Goal: Task Accomplishment & Management: Complete application form

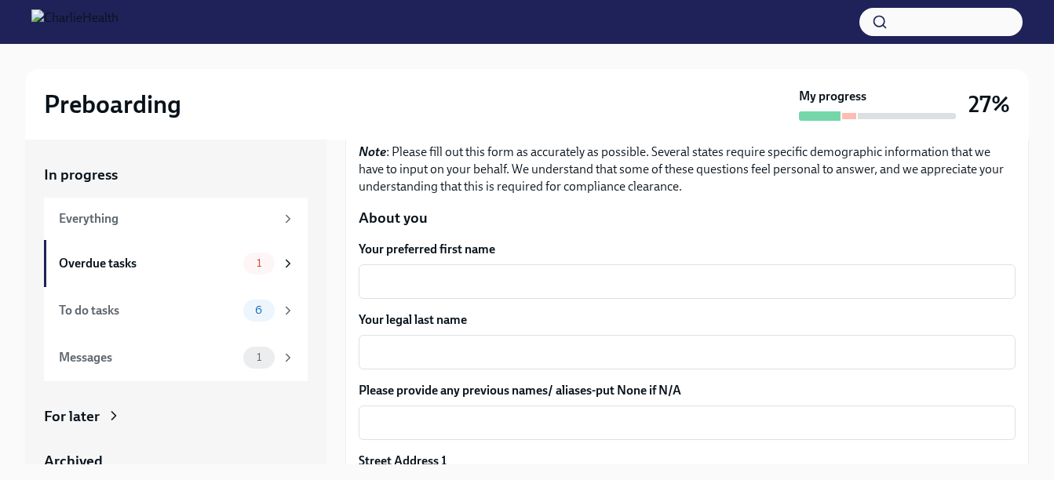
scroll to position [151, 0]
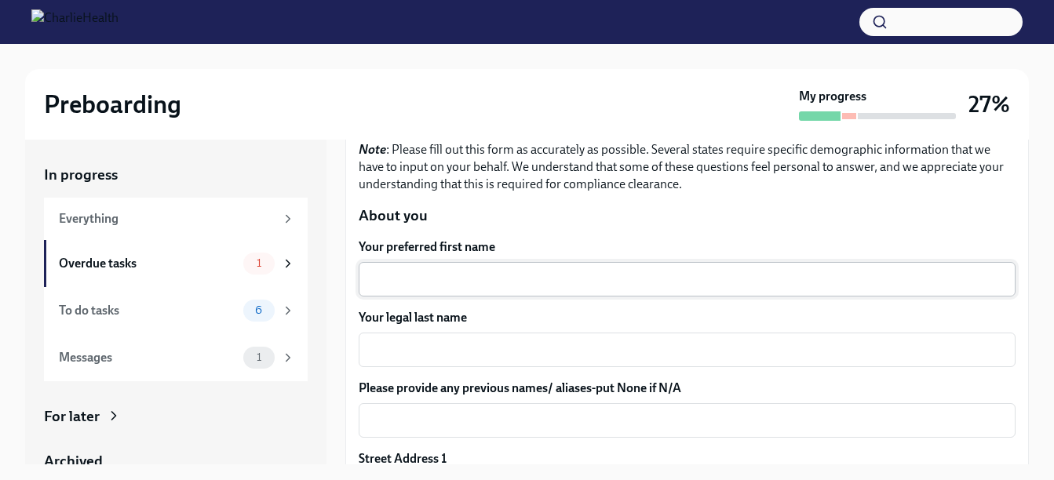
click at [613, 267] on div "x ​" at bounding box center [687, 279] width 657 height 35
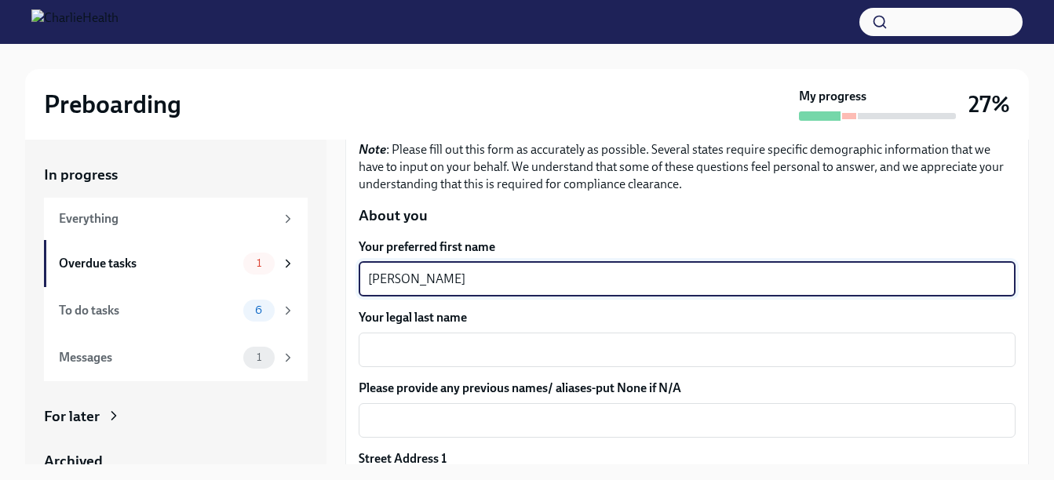
type textarea "[PERSON_NAME]"
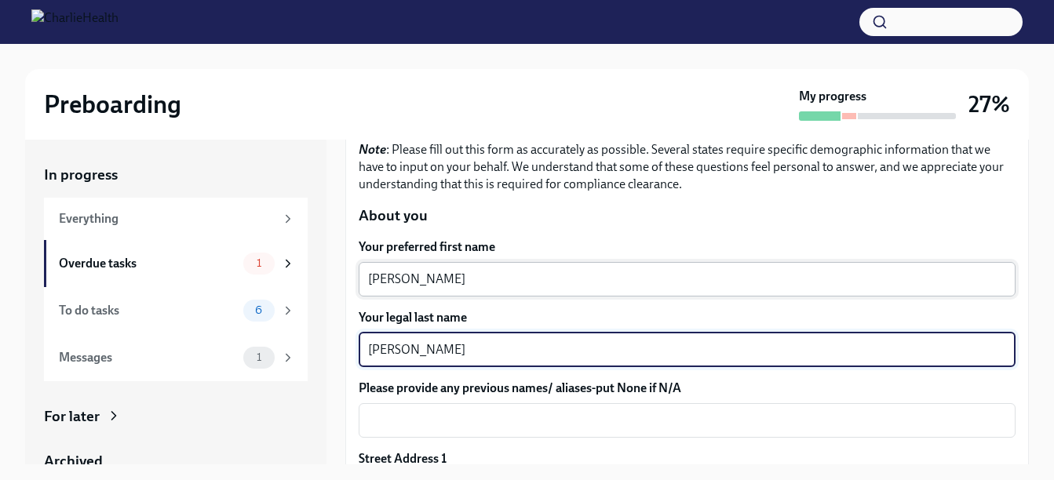
type textarea "[PERSON_NAME]"
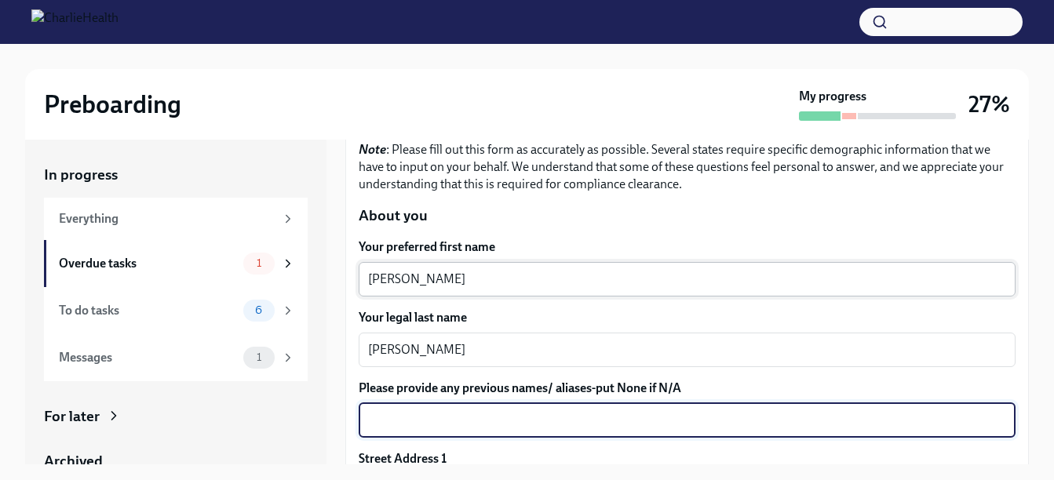
scroll to position [339, 0]
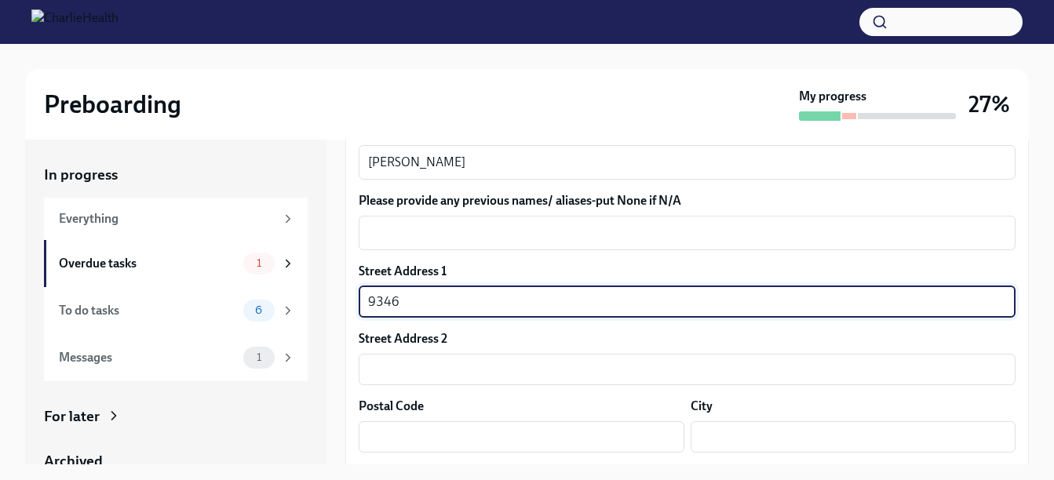
type input "9346 Tournament Dr"
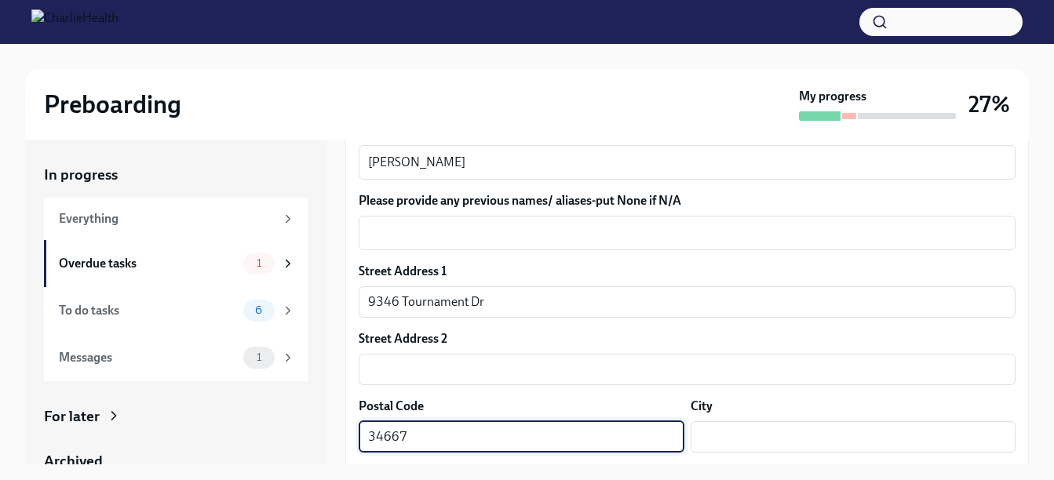
type input "34667"
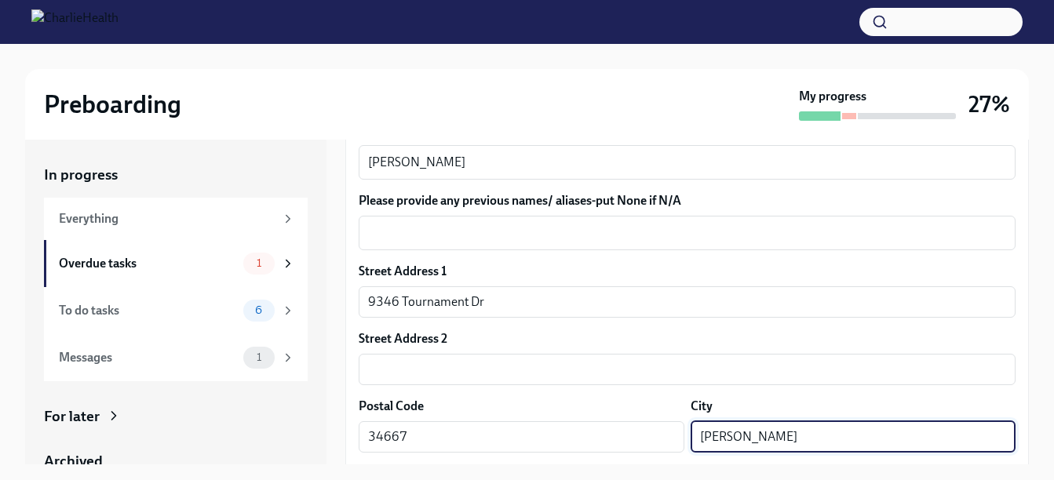
type input "[PERSON_NAME]"
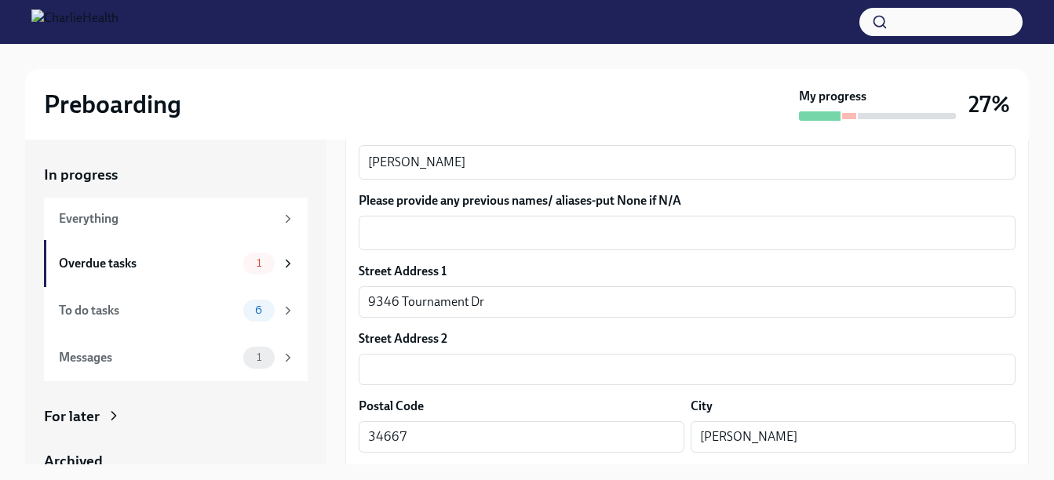
scroll to position [541, 0]
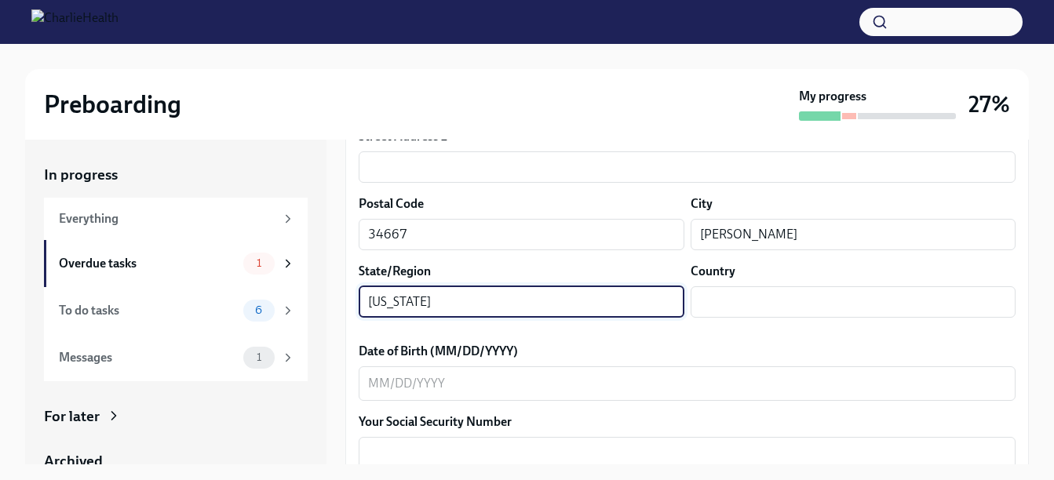
type input "[US_STATE]"
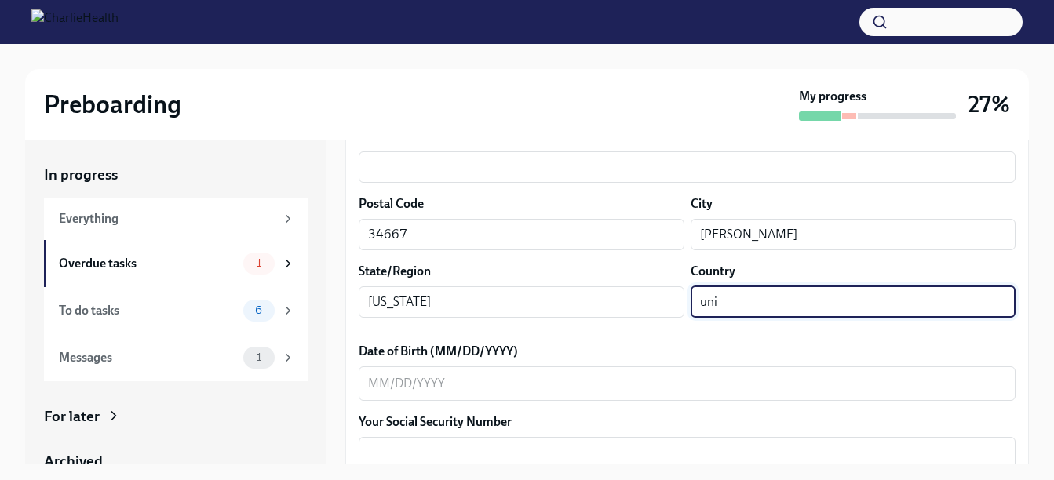
type input "[GEOGRAPHIC_DATA]"
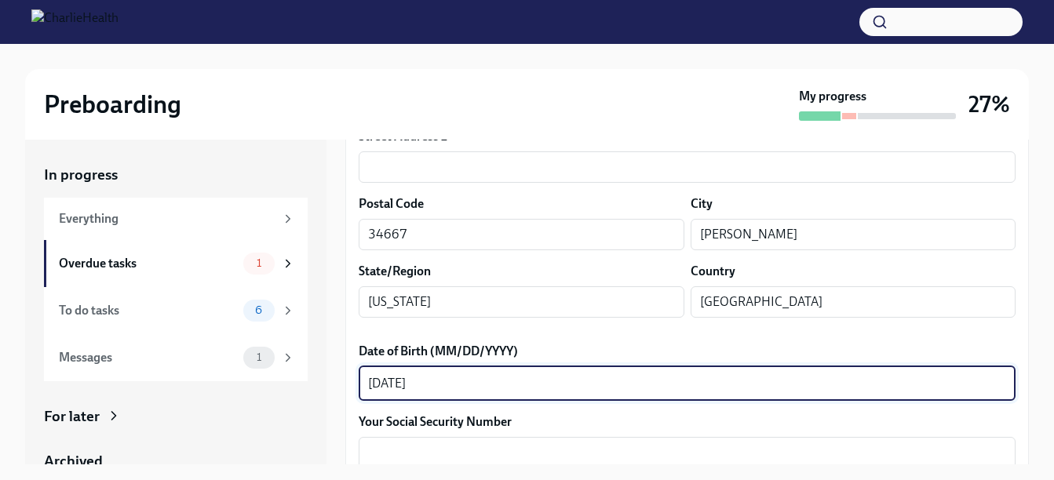
type textarea "[DATE]"
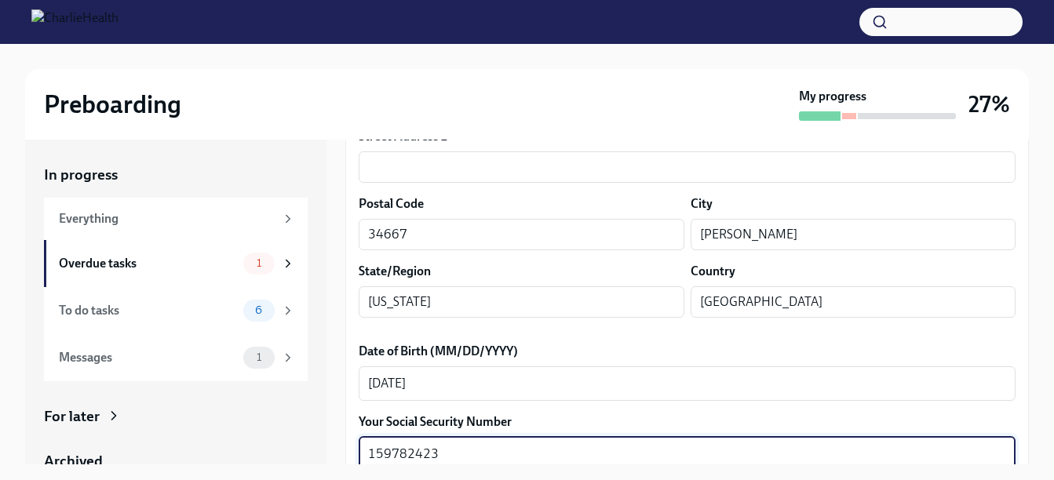
type textarea "159782423"
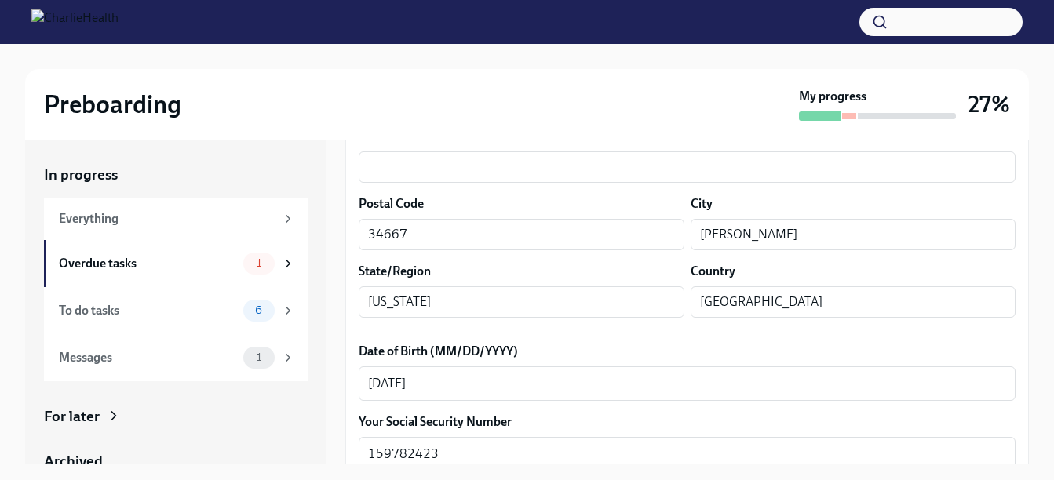
scroll to position [764, 0]
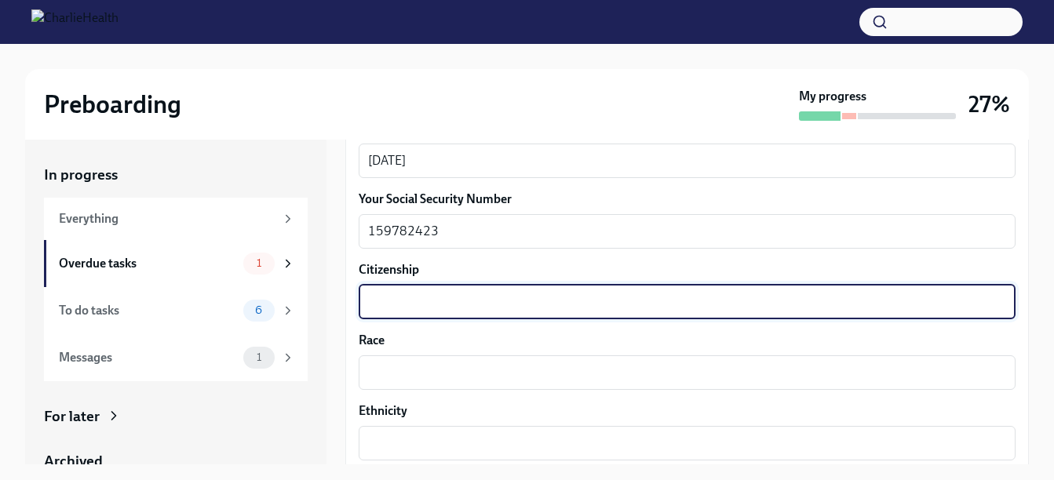
click at [539, 303] on textarea "Citizenship" at bounding box center [687, 302] width 638 height 19
type textarea "yes"
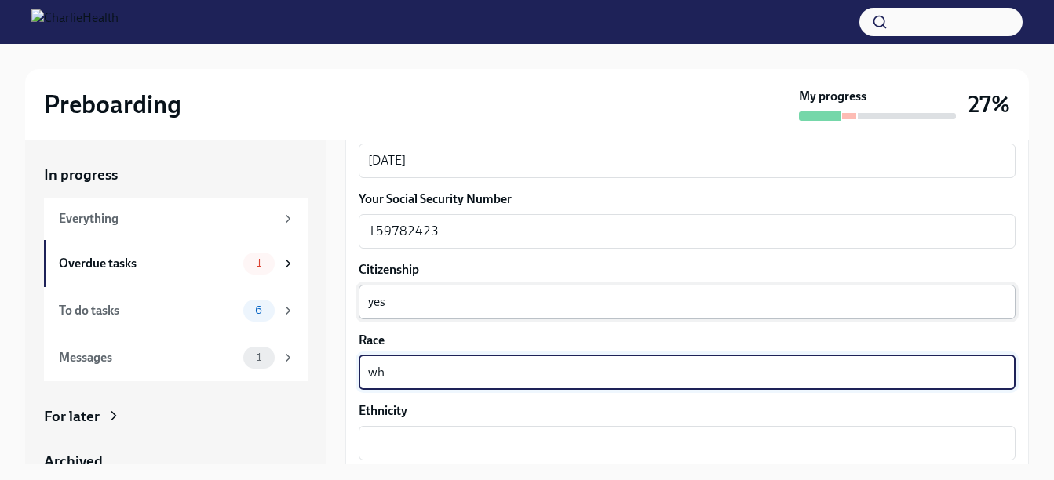
type textarea "w"
type textarea "White"
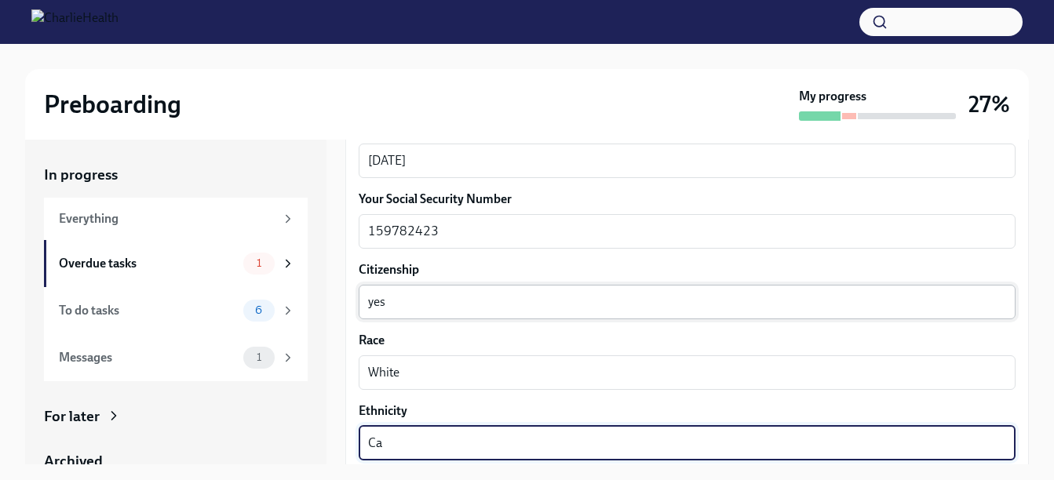
type textarea "C"
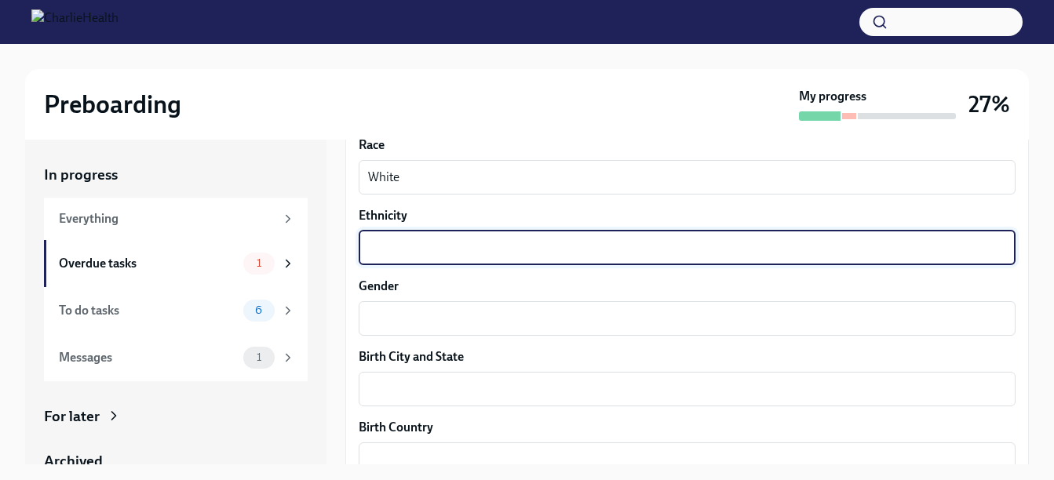
scroll to position [984, 0]
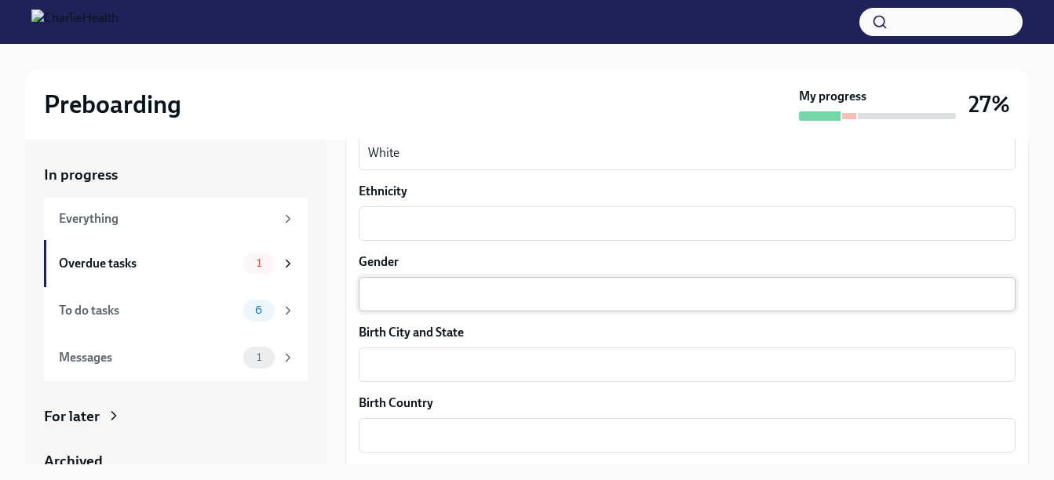
click at [775, 308] on div "x ​" at bounding box center [687, 294] width 657 height 35
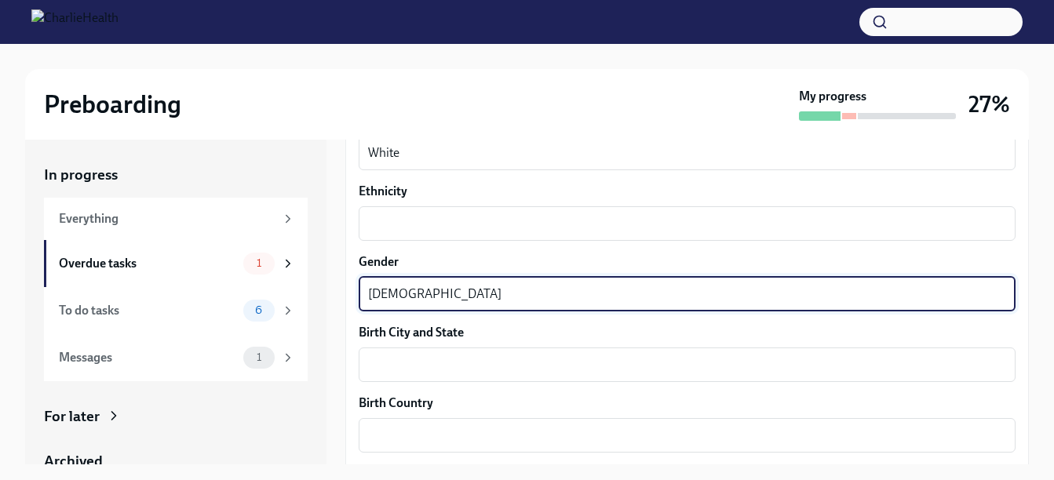
type textarea "[DEMOGRAPHIC_DATA]"
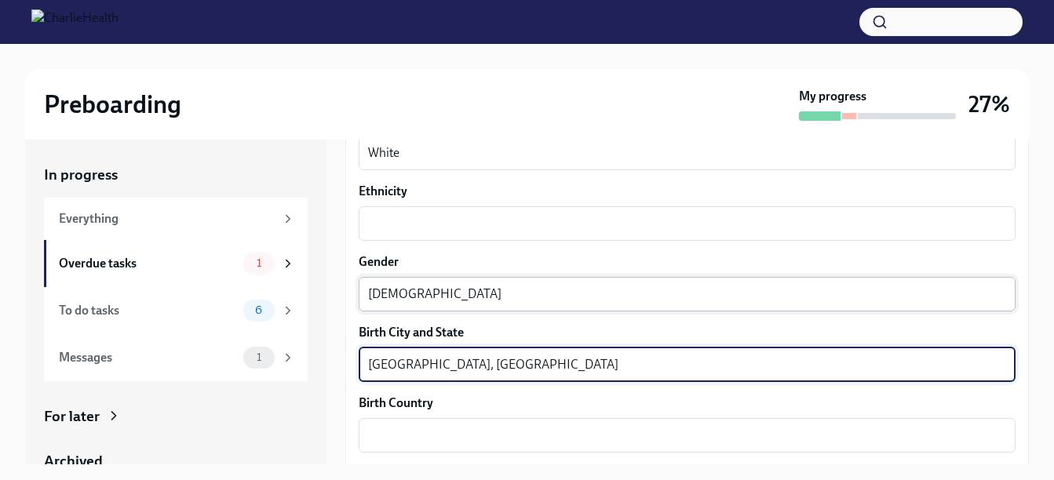
type textarea "[GEOGRAPHIC_DATA], [GEOGRAPHIC_DATA]"
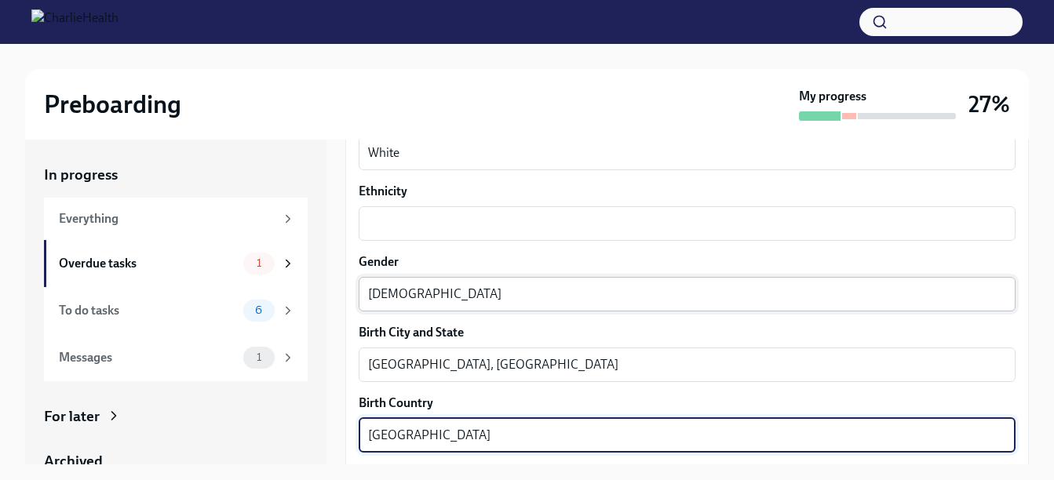
type textarea "[GEOGRAPHIC_DATA]"
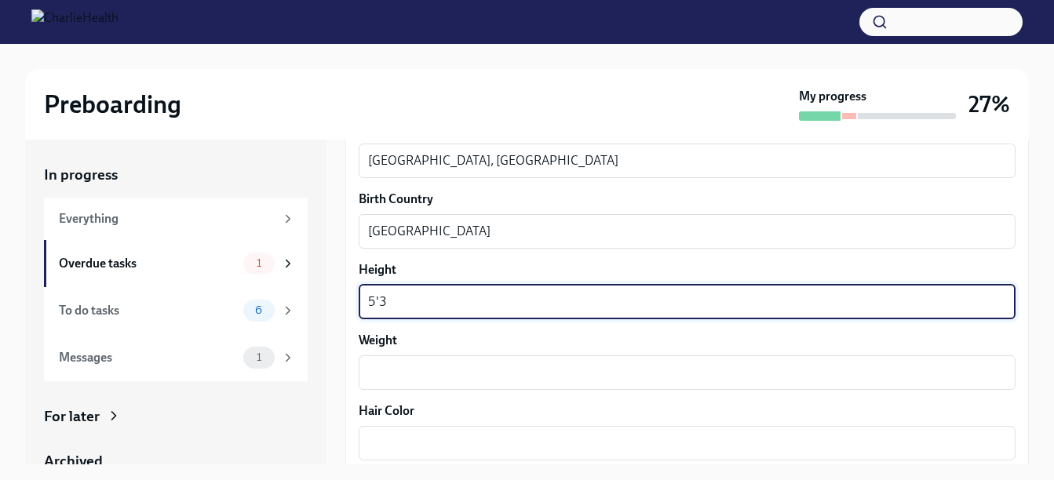
type textarea "5'3"
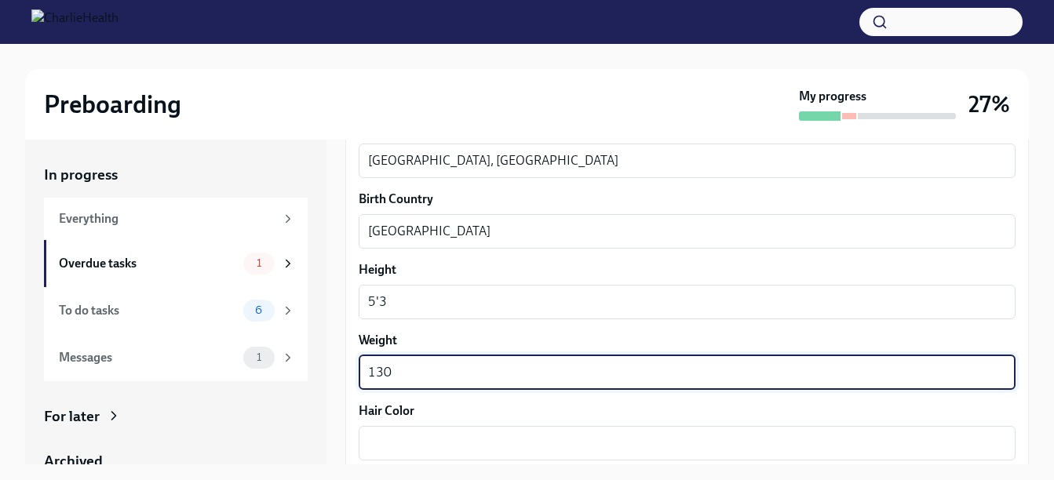
type textarea "130"
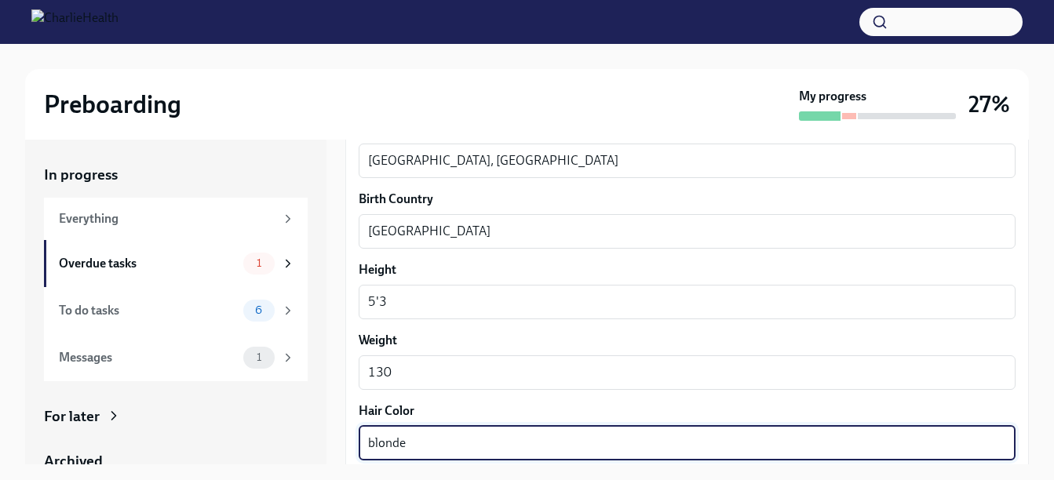
type textarea "blonde"
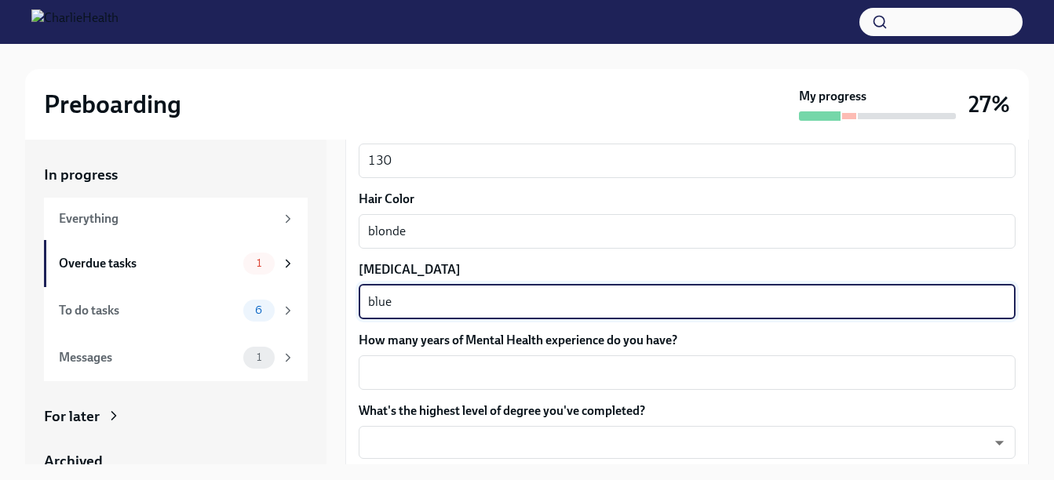
type textarea "blue"
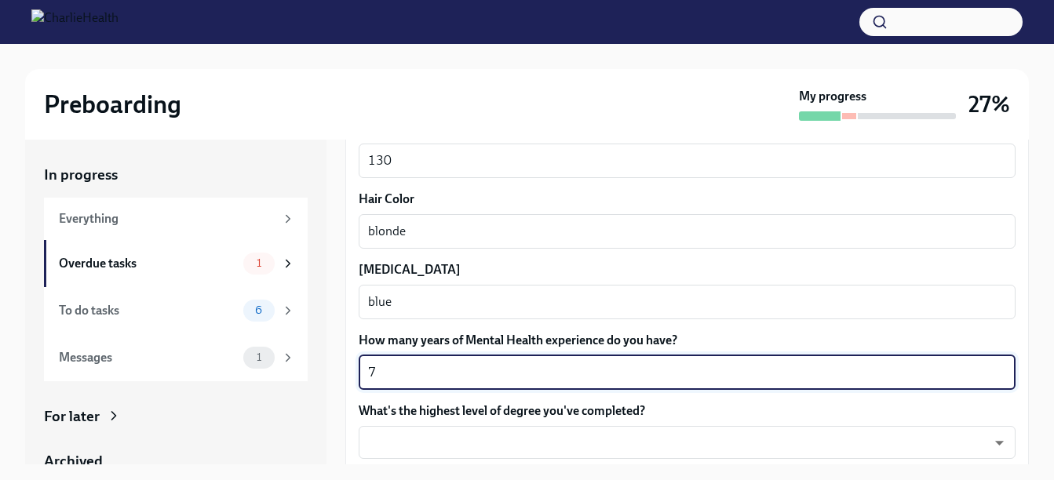
type textarea "7"
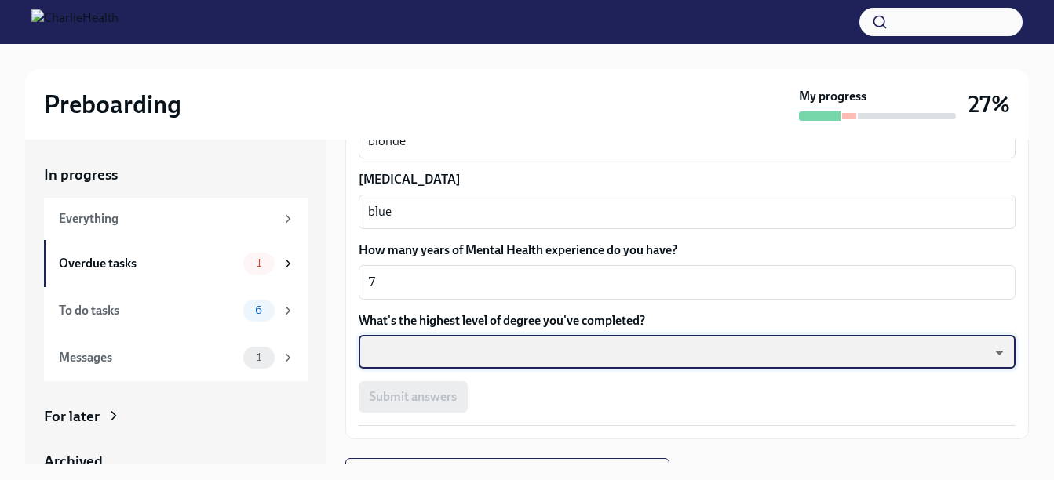
scroll to position [1515, 0]
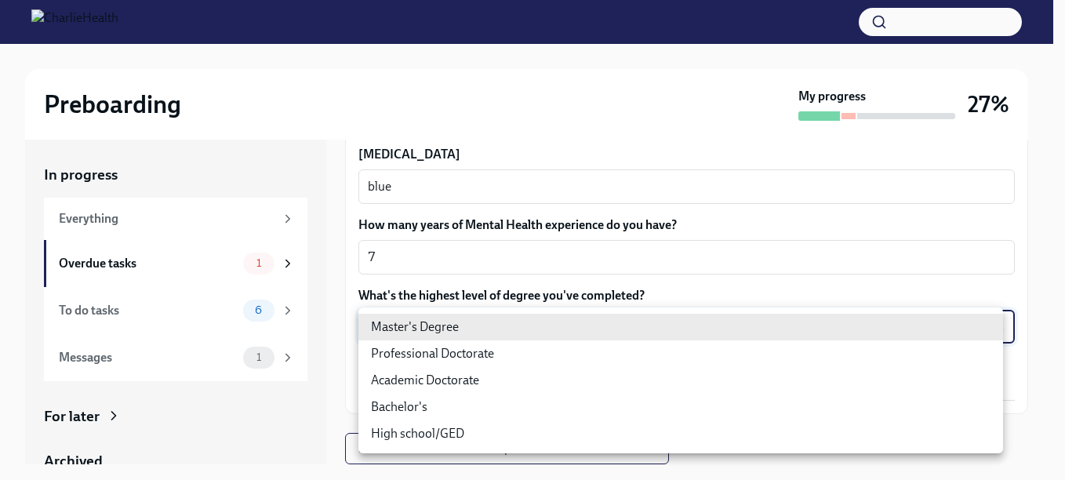
click at [877, 321] on body "Preboarding My progress 27% In progress Everything Overdue tasks 1 To do tasks …" at bounding box center [532, 254] width 1065 height 508
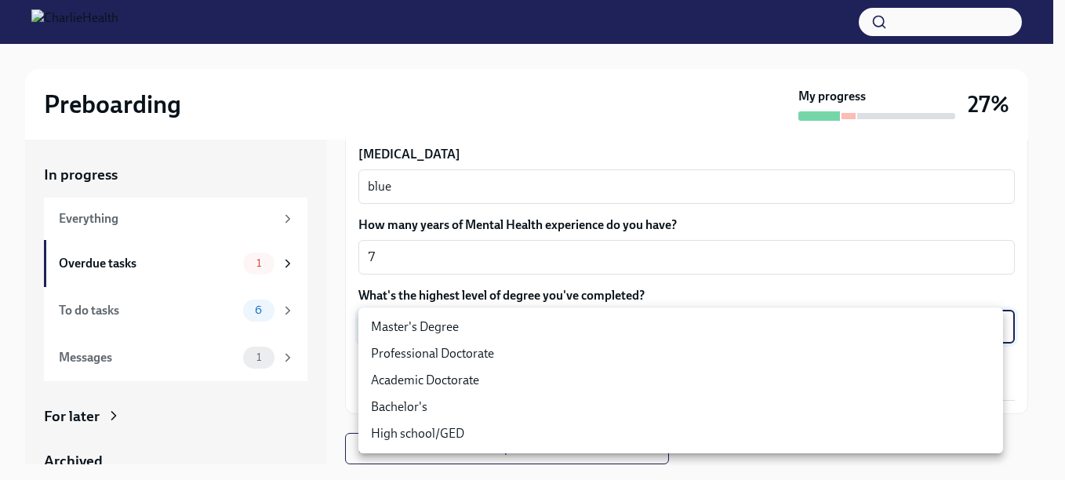
click at [676, 326] on li "Master's Degree" at bounding box center [681, 327] width 645 height 27
type input "2vBr-ghkD"
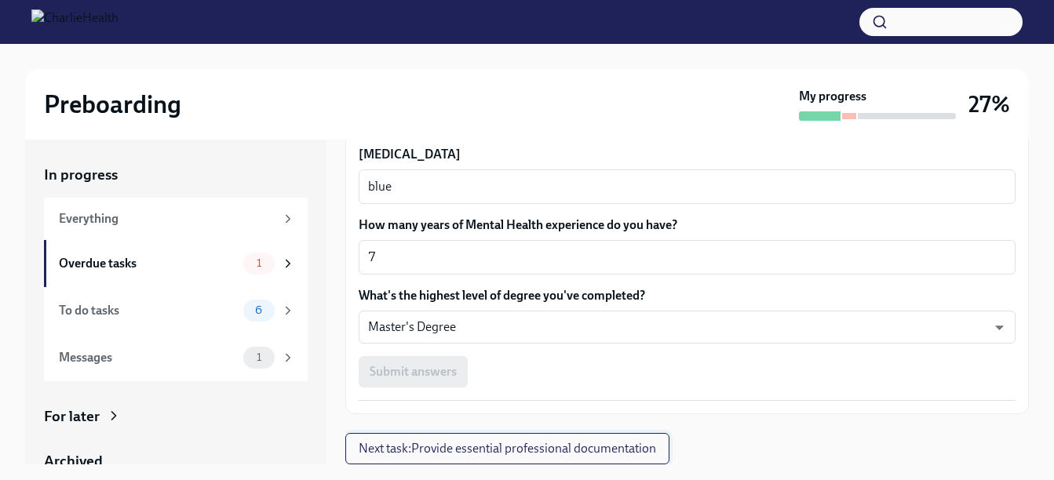
click at [629, 447] on span "Next task : Provide essential professional documentation" at bounding box center [507, 449] width 297 height 16
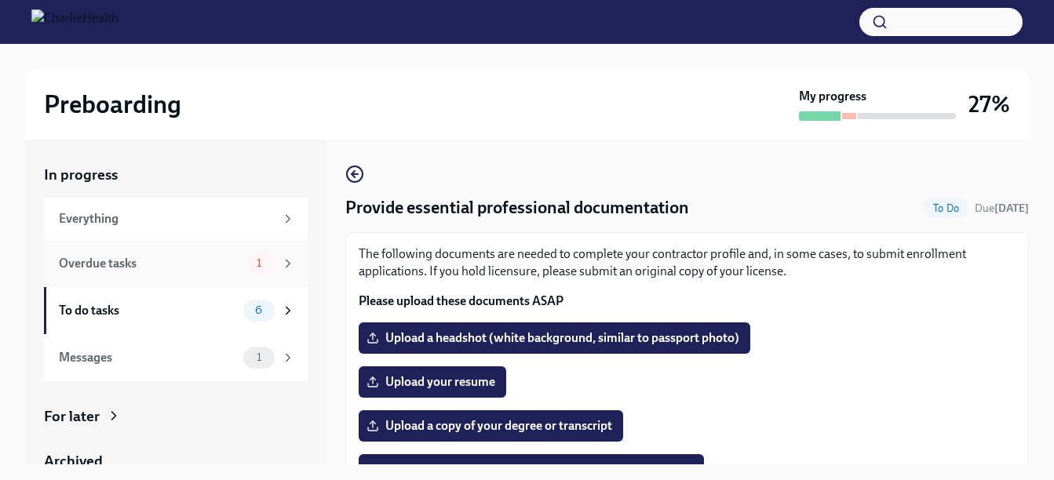
click at [202, 266] on div "Overdue tasks" at bounding box center [148, 263] width 178 height 17
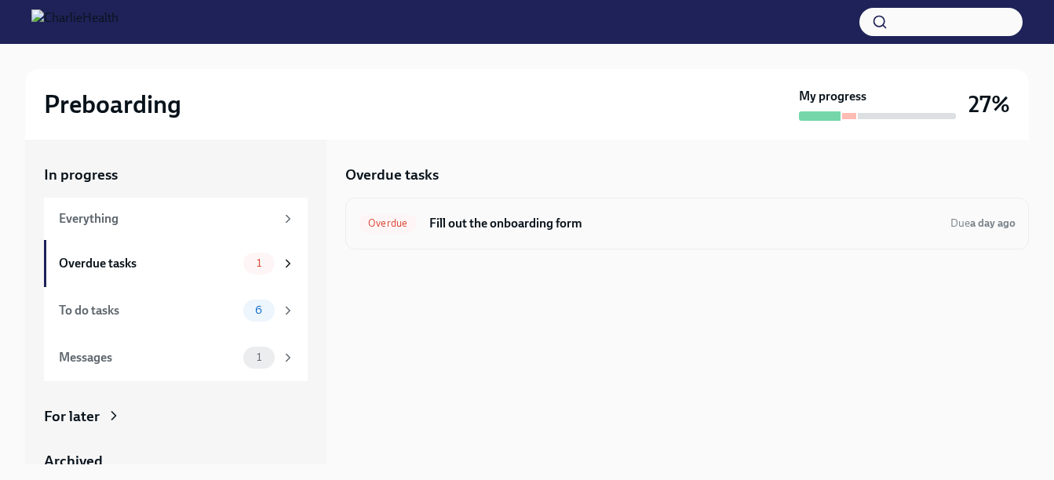
click at [380, 224] on span "Overdue" at bounding box center [388, 223] width 58 height 12
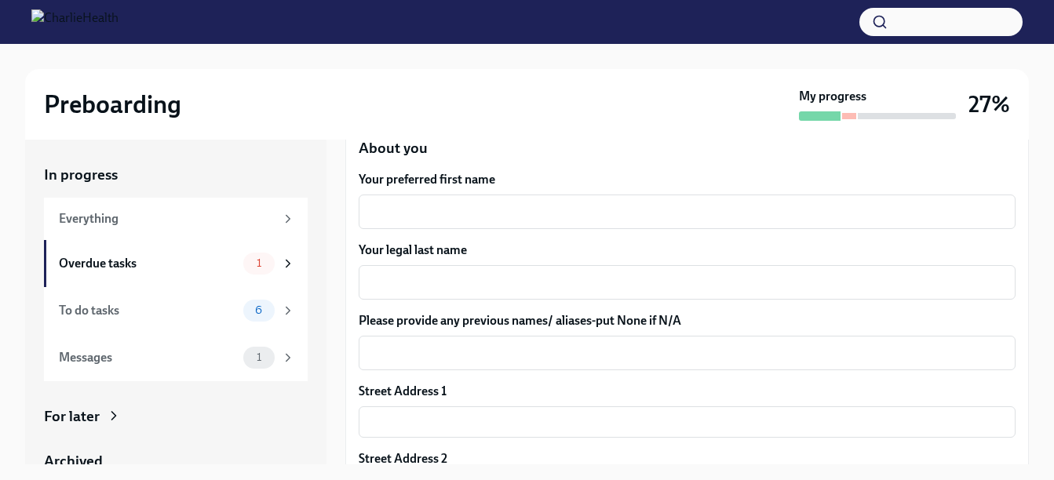
scroll to position [74, 0]
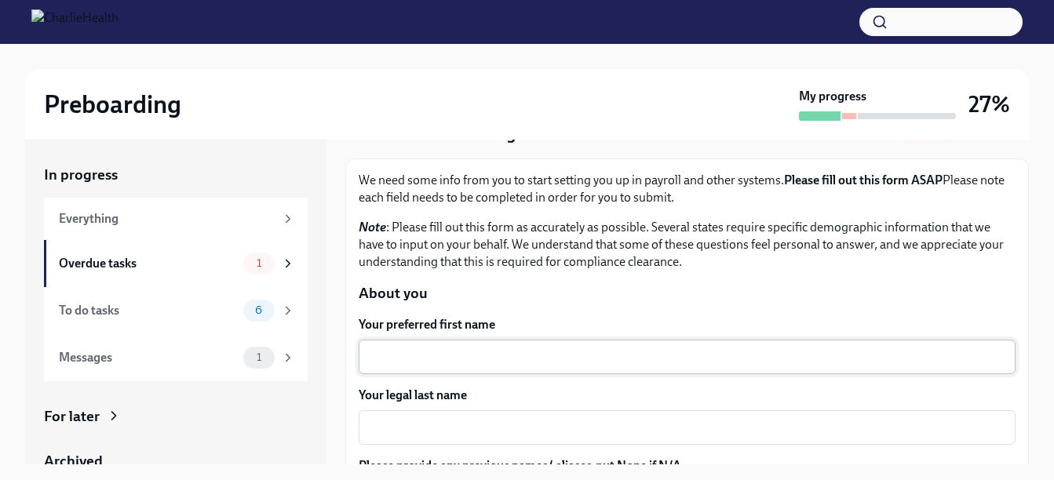
click at [411, 368] on div "x ​" at bounding box center [687, 357] width 657 height 35
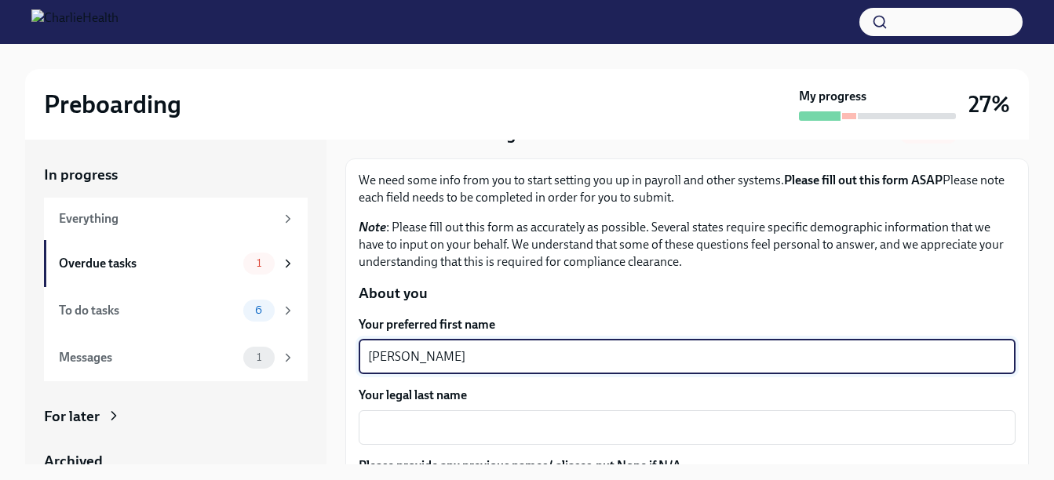
type textarea "[PERSON_NAME]"
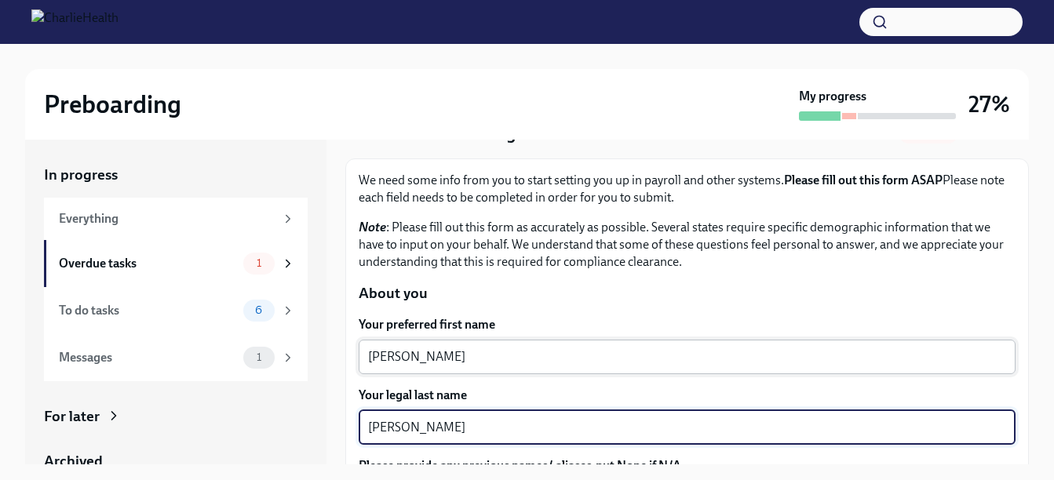
type textarea "[PERSON_NAME]"
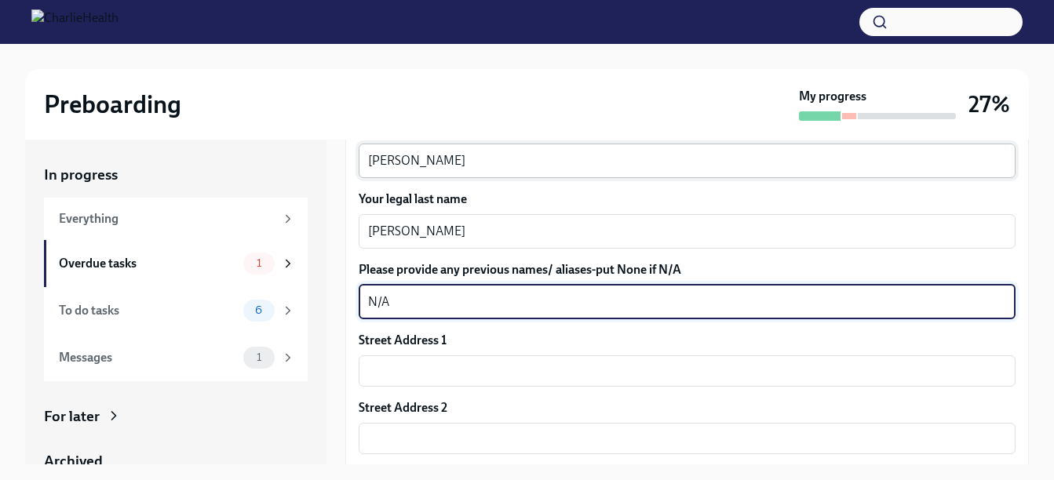
type textarea "N/A"
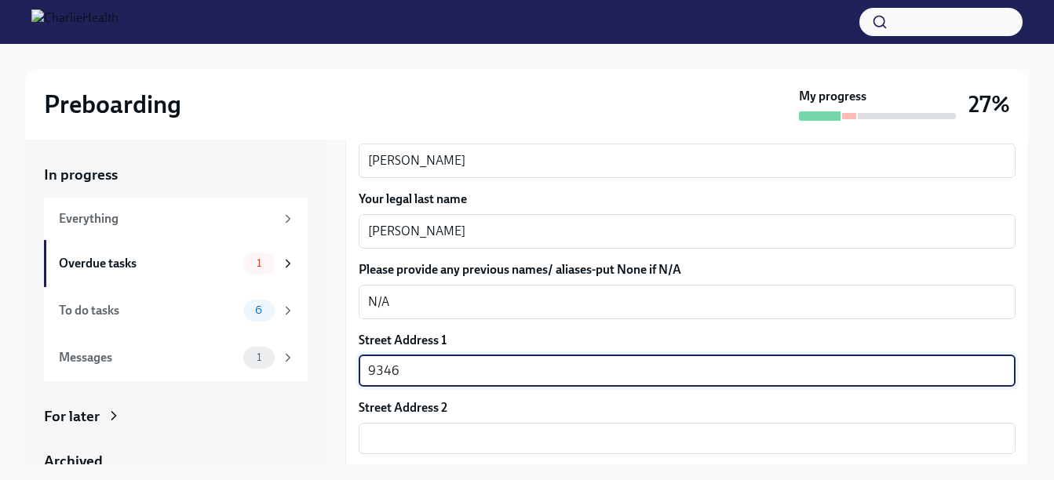
type input "9346 Tournament Dr"
type input "34667"
type input "[PERSON_NAME]"
type input "FL"
type input "US"
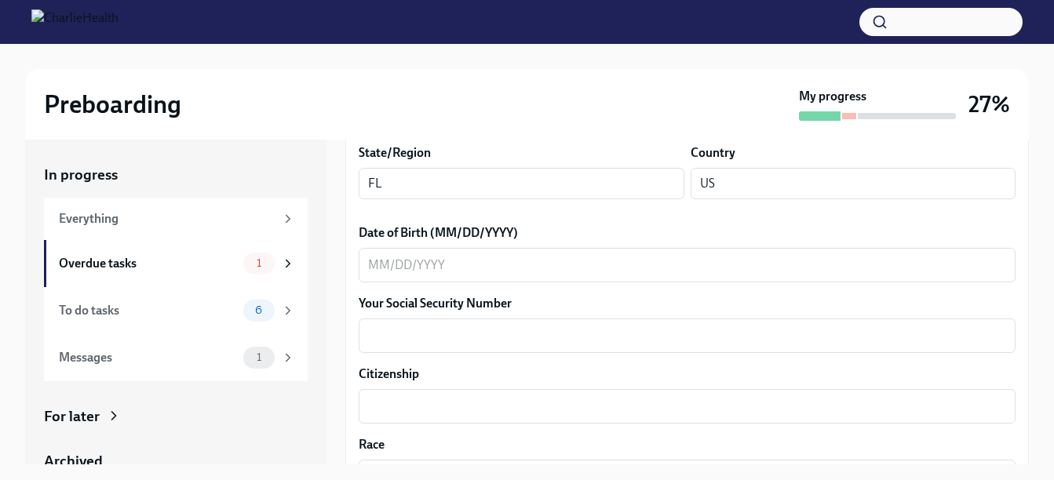
scroll to position [680, 0]
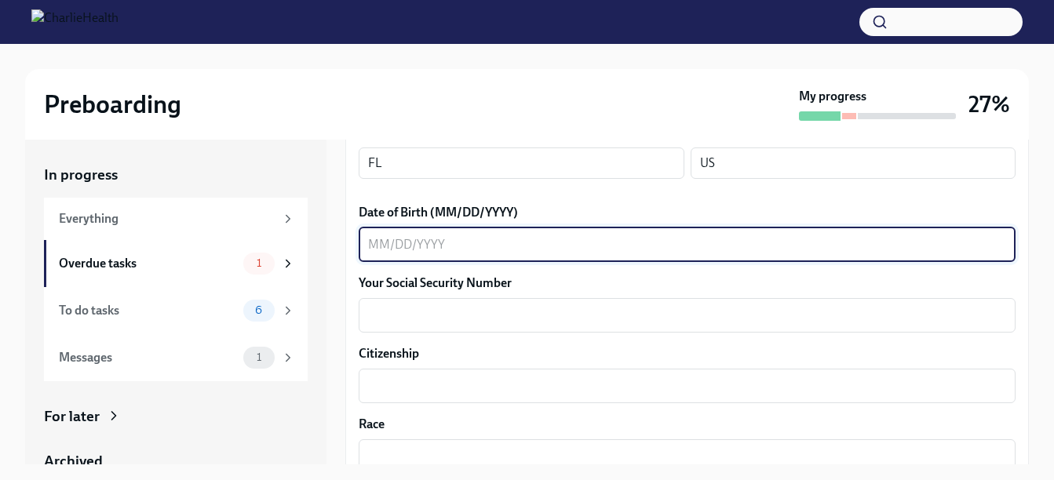
click at [694, 235] on textarea "Date of Birth (MM/DD/YYYY)" at bounding box center [687, 244] width 638 height 19
type textarea "[DATE]"
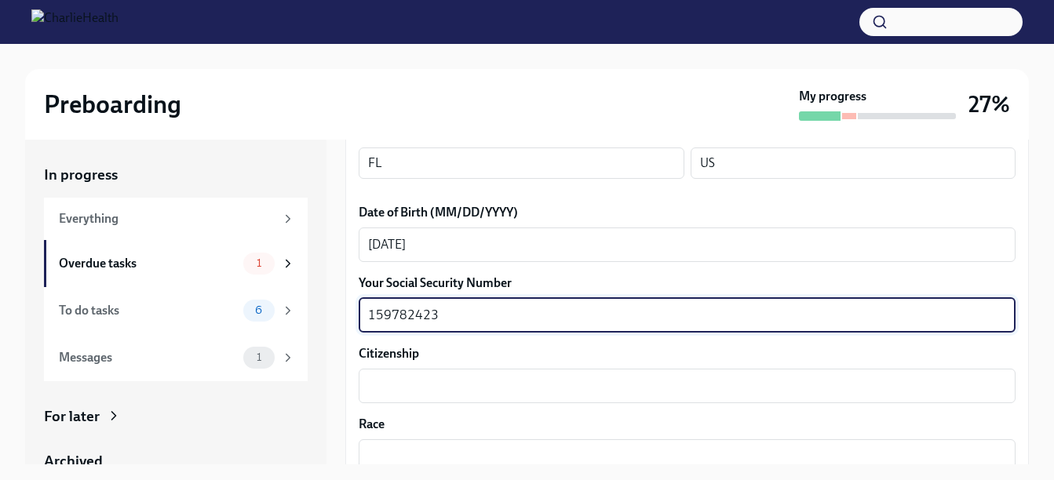
type textarea "159782423"
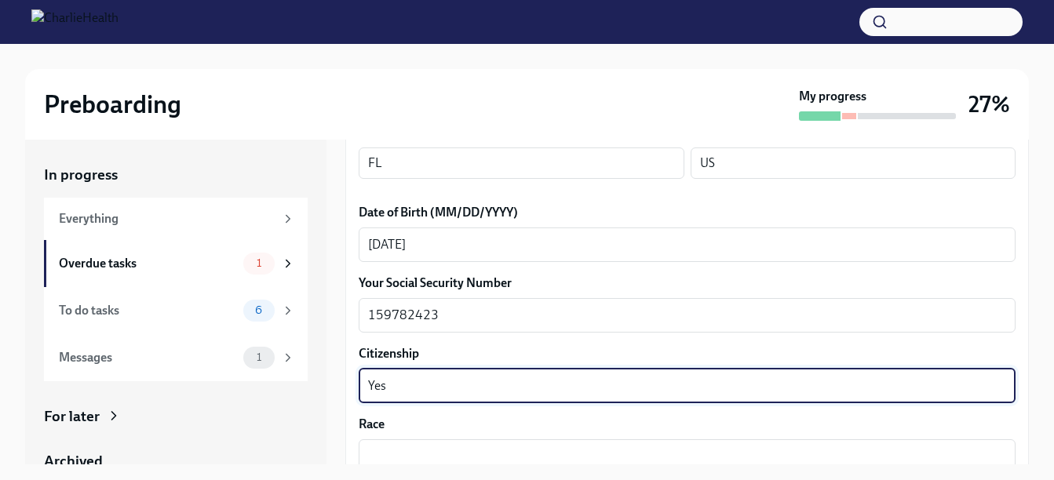
type textarea "Yes"
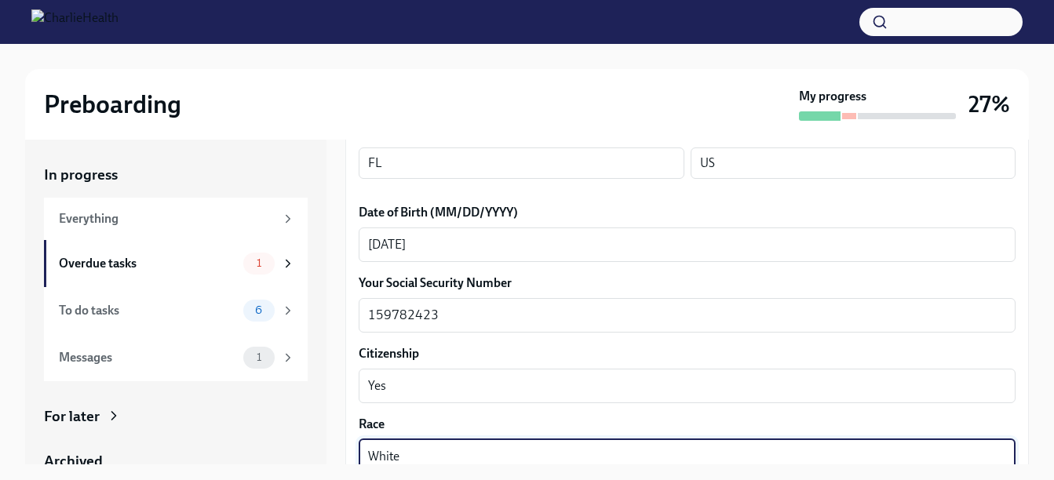
type textarea "White"
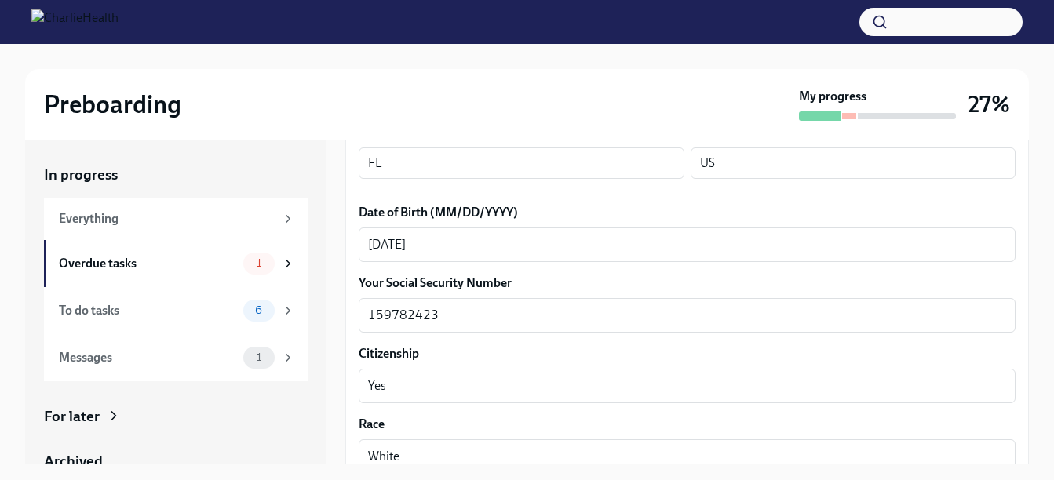
scroll to position [905, 0]
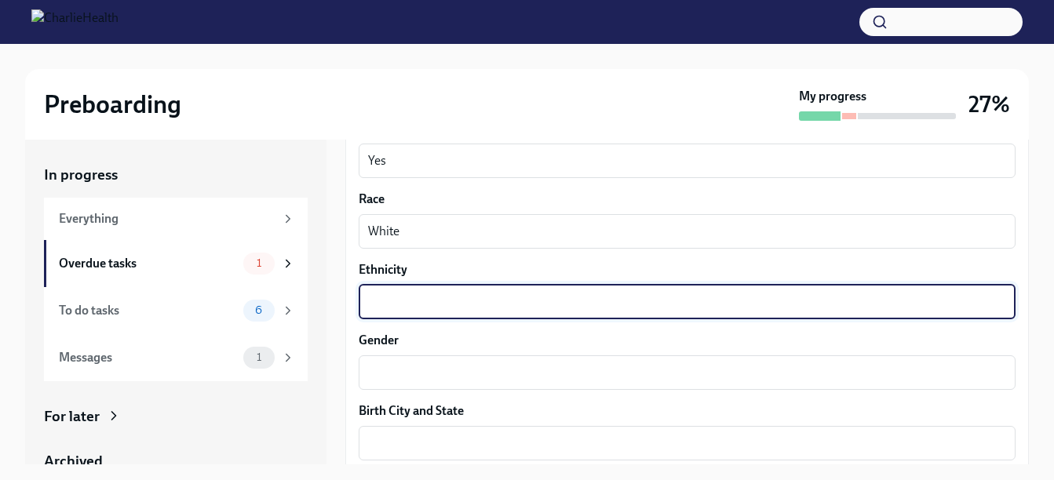
type textarea "W"
type textarea "Caucasian"
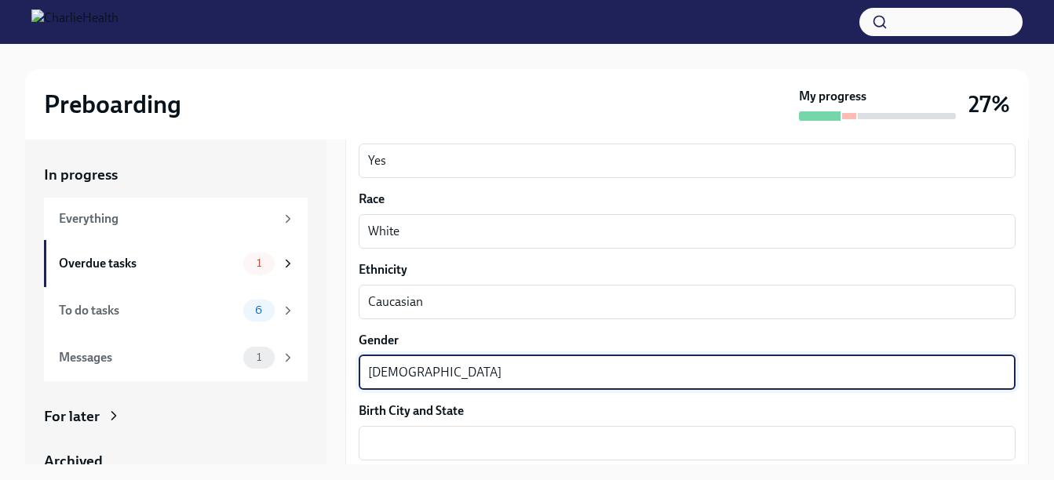
type textarea "[DEMOGRAPHIC_DATA]"
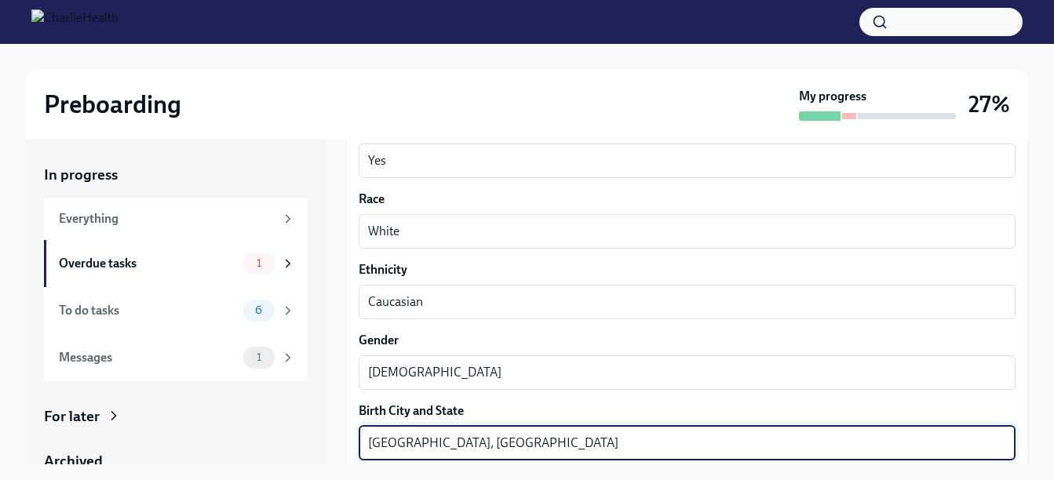
type textarea "[GEOGRAPHIC_DATA], [GEOGRAPHIC_DATA]"
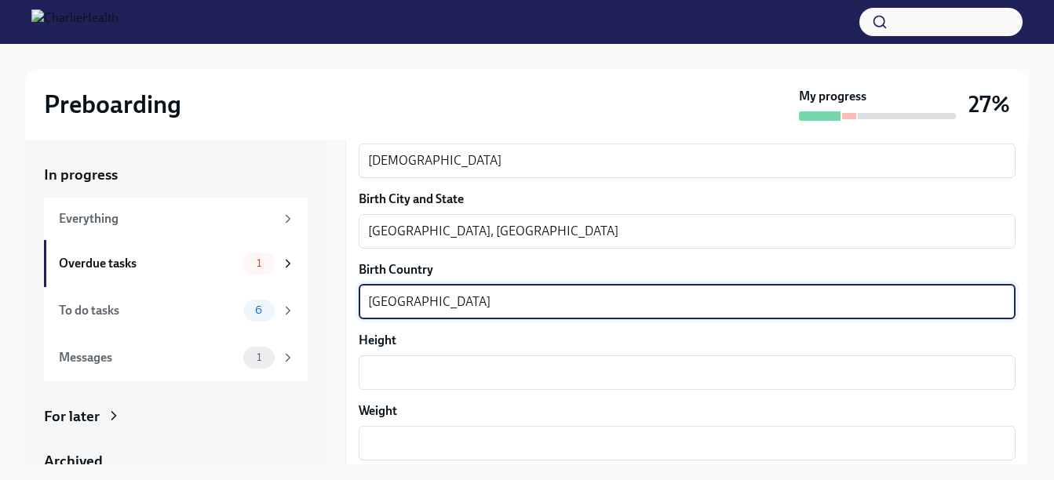
type textarea "[GEOGRAPHIC_DATA]"
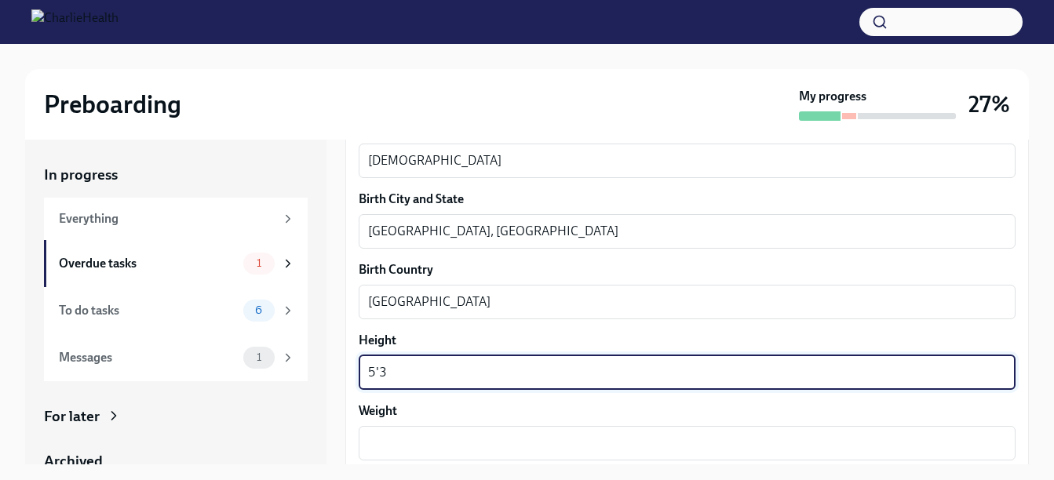
type textarea "5'3"
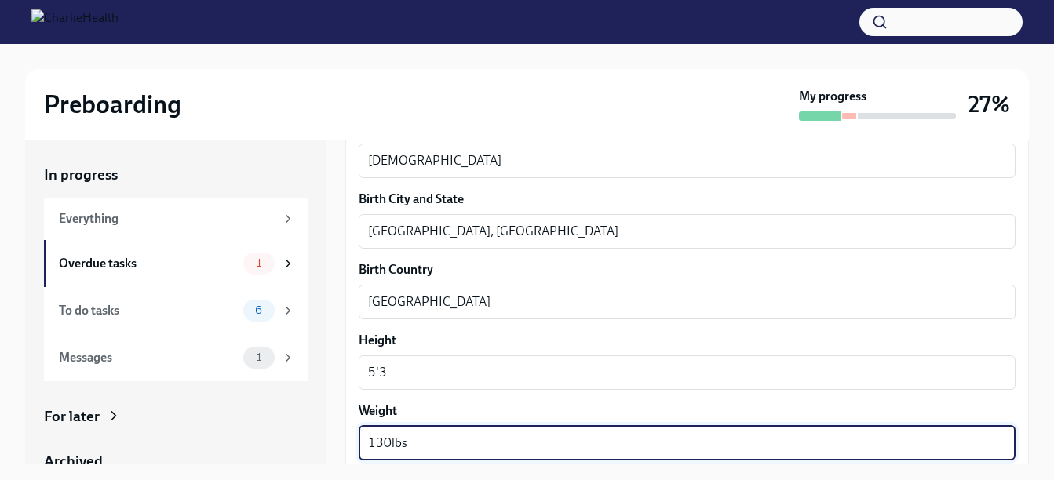
type textarea "130lbs"
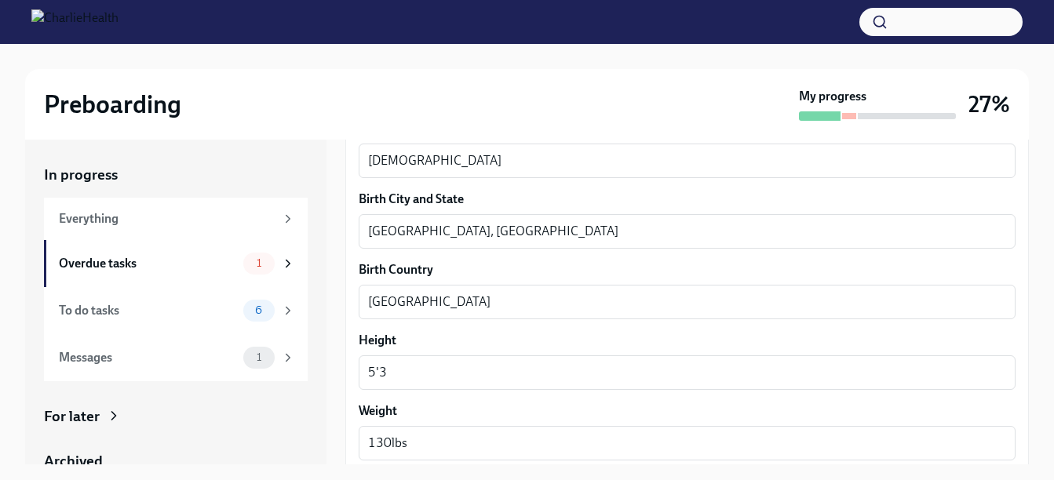
scroll to position [1329, 0]
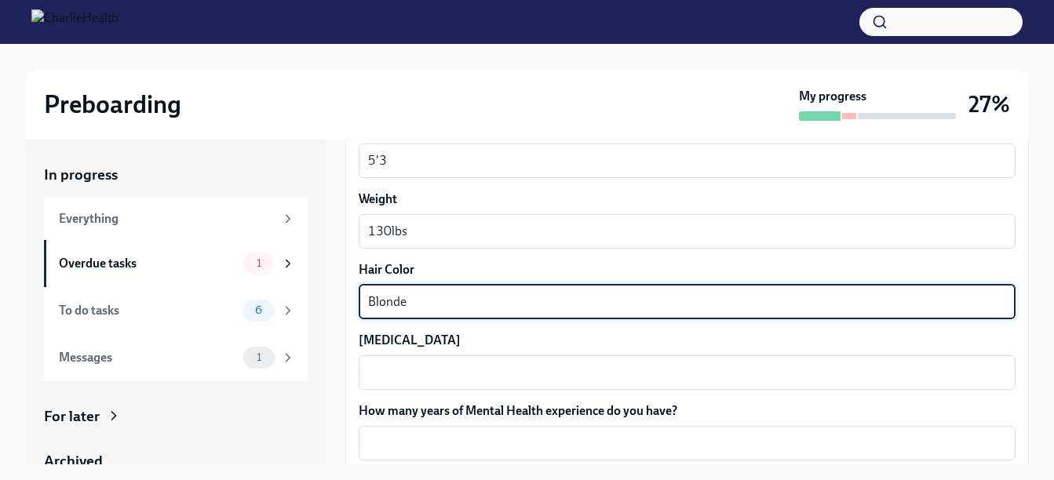
type textarea "Blonde"
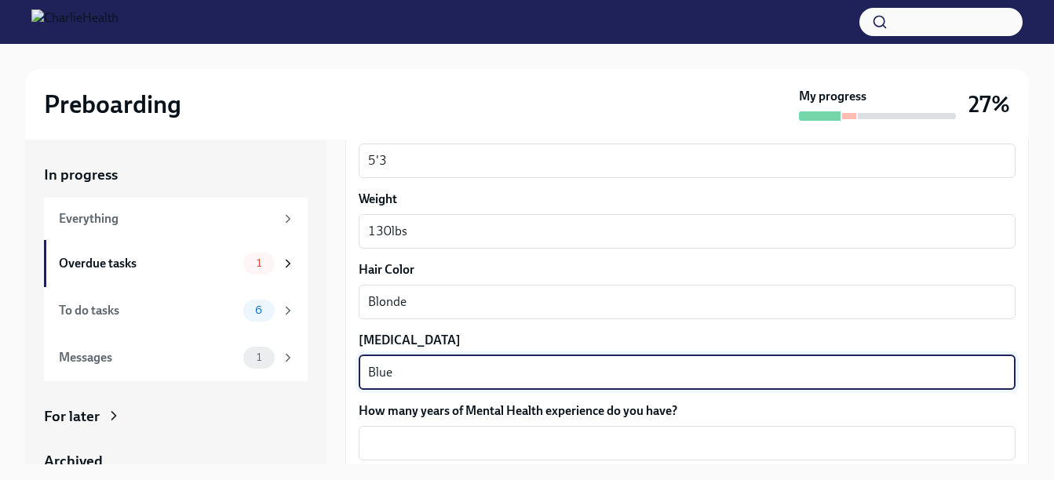
type textarea "Blue"
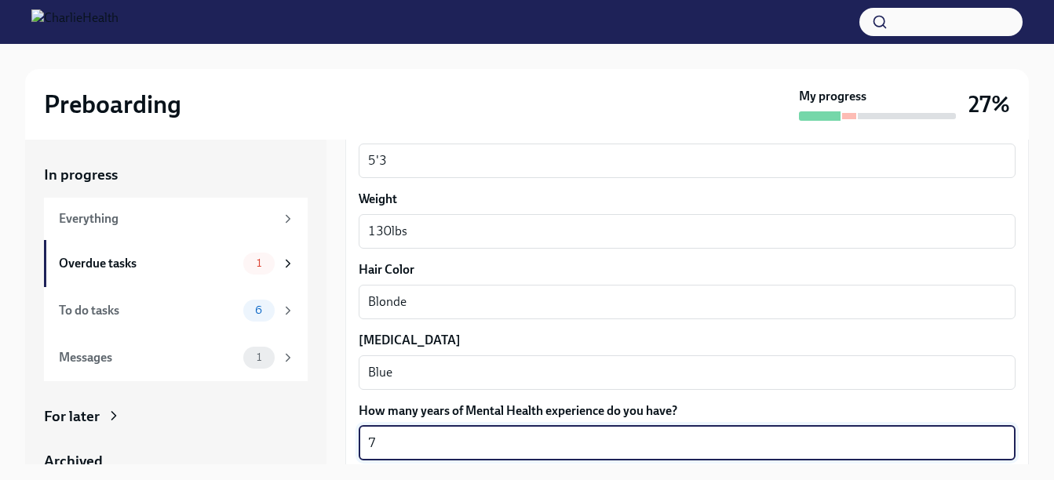
type textarea "7"
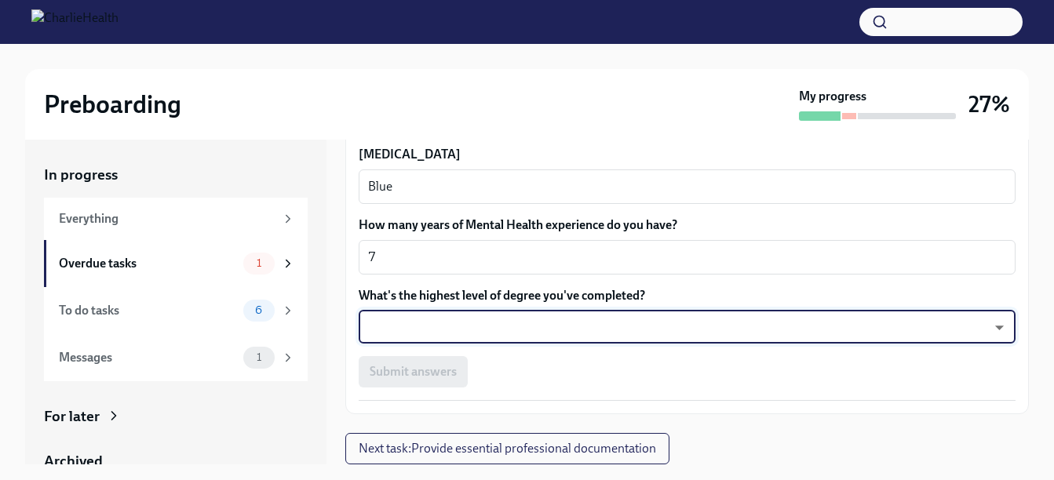
click at [925, 329] on body "Preboarding My progress 27% In progress Everything Overdue tasks 1 To do tasks …" at bounding box center [527, 254] width 1054 height 508
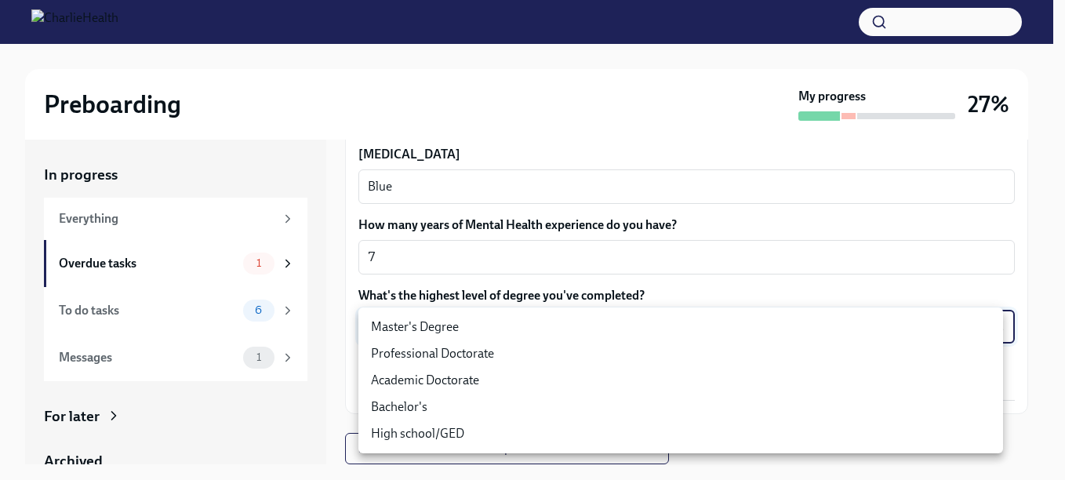
click at [729, 325] on li "Master's Degree" at bounding box center [681, 327] width 645 height 27
type input "2vBr-ghkD"
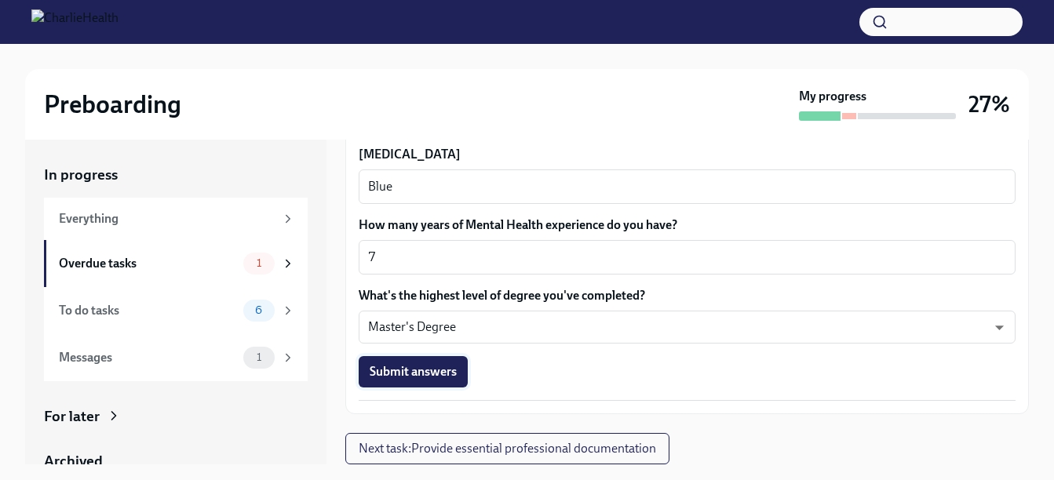
click at [432, 370] on span "Submit answers" at bounding box center [413, 372] width 87 height 16
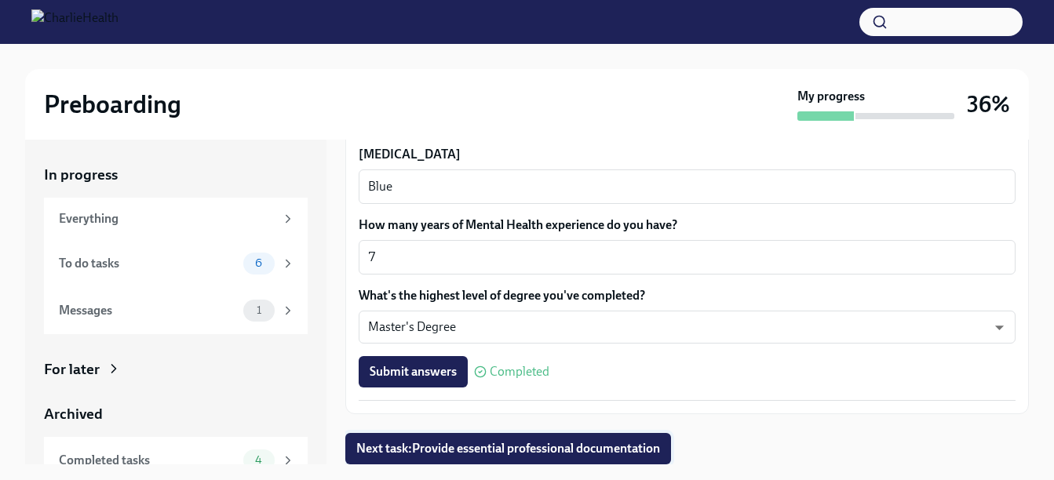
click at [519, 451] on span "Next task : Provide essential professional documentation" at bounding box center [508, 449] width 304 height 16
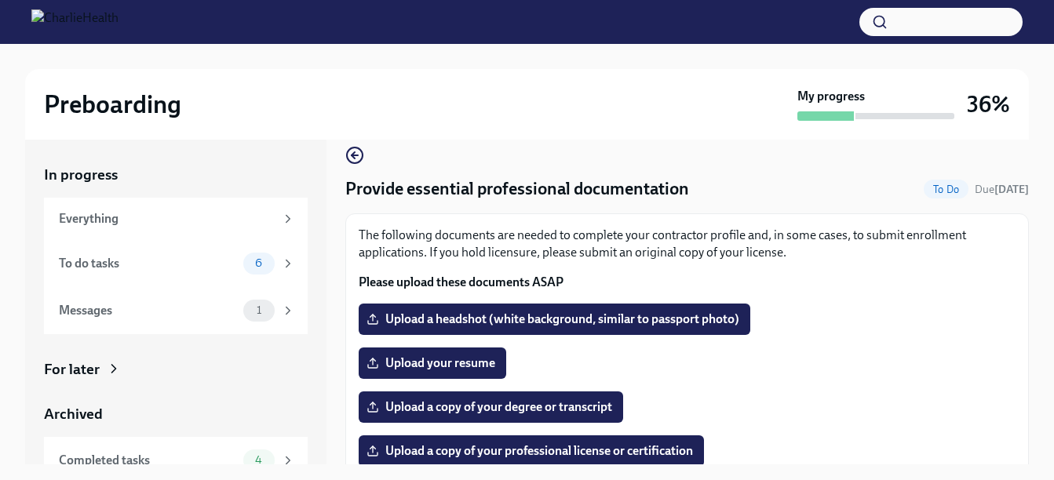
scroll to position [18, 0]
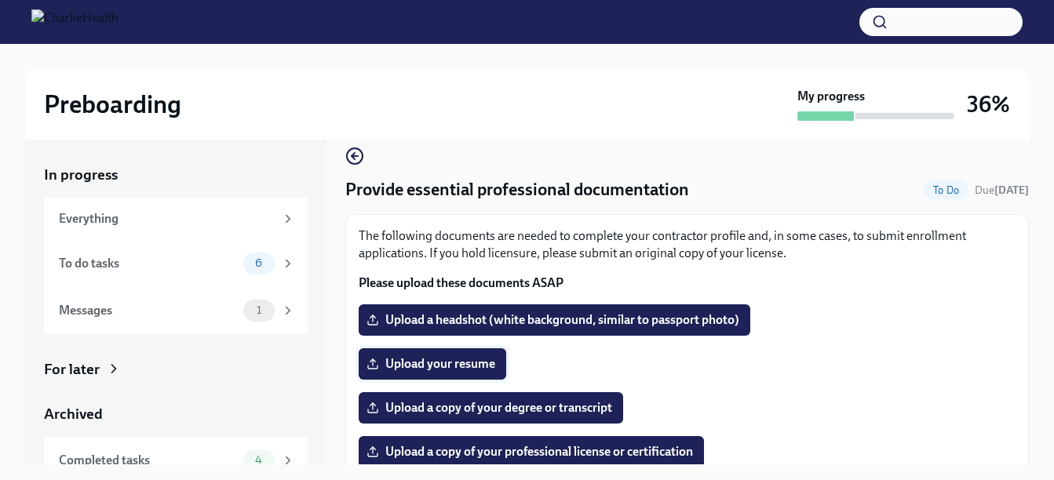
click at [457, 362] on span "Upload your resume" at bounding box center [433, 364] width 126 height 16
click at [0, 0] on input "Upload your resume" at bounding box center [0, 0] width 0 height 0
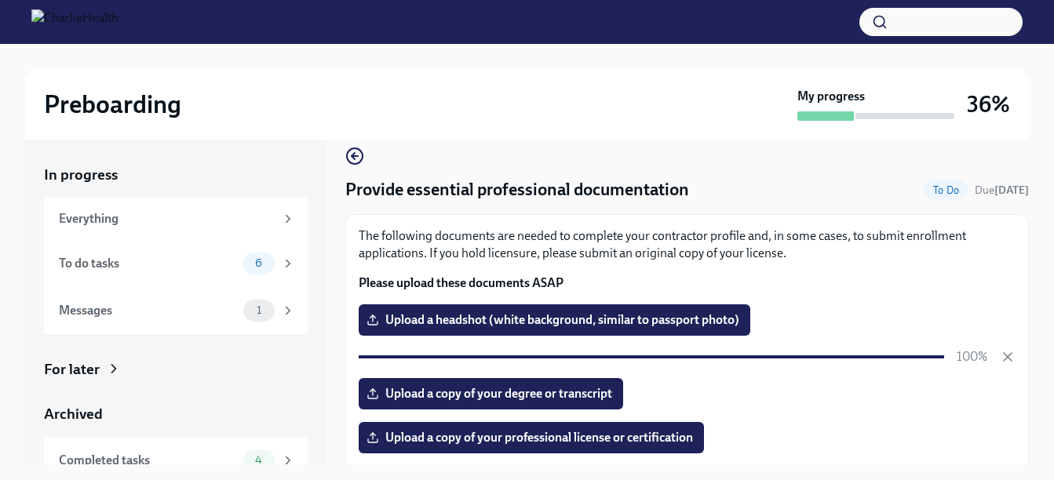
scroll to position [111, 0]
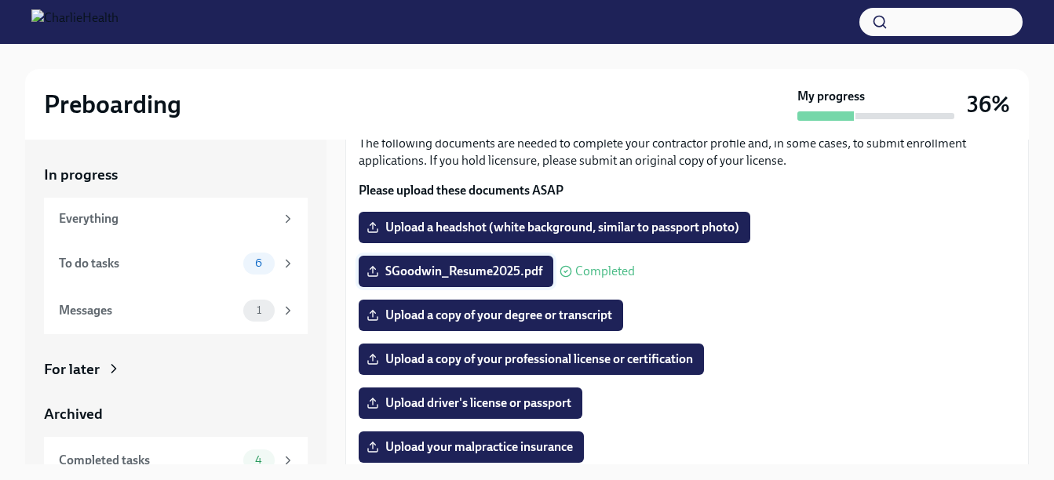
click at [481, 268] on span "SGoodwin_Resume2025.pdf" at bounding box center [456, 272] width 173 height 16
click at [0, 0] on input "SGoodwin_Resume2025.pdf" at bounding box center [0, 0] width 0 height 0
click at [511, 272] on span "SGoodwin_Resume2025.pdf" at bounding box center [456, 272] width 173 height 16
click at [0, 0] on input "SGoodwin_Resume2025.pdf" at bounding box center [0, 0] width 0 height 0
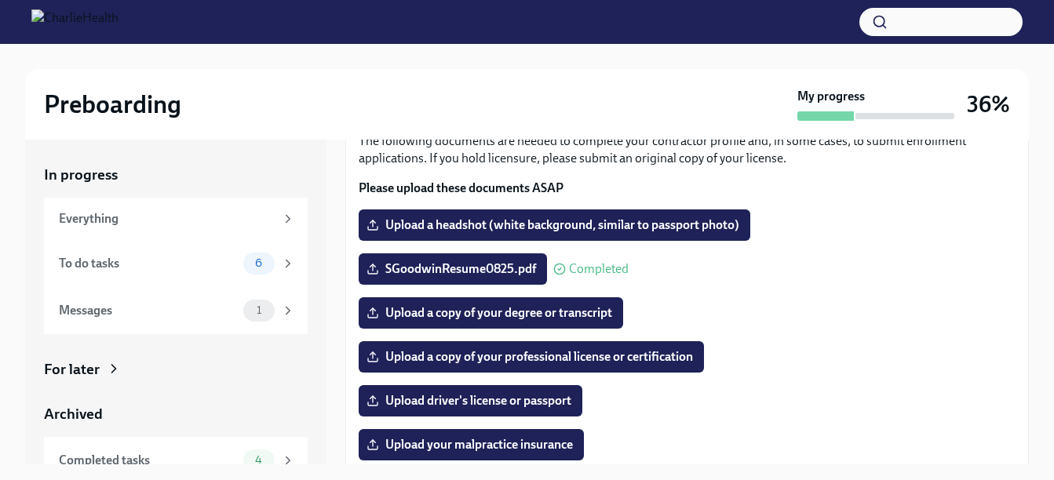
scroll to position [111, 0]
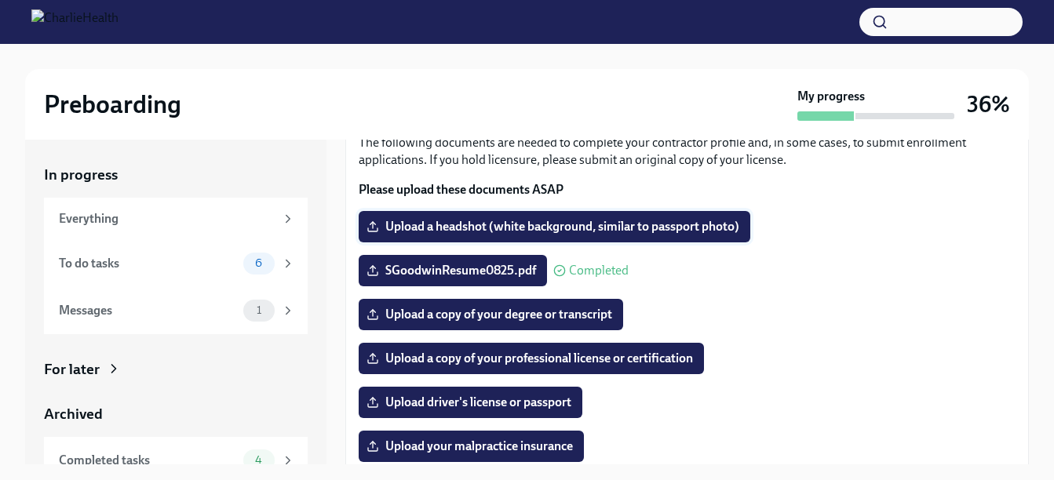
click at [538, 228] on span "Upload a headshot (white background, similar to passport photo)" at bounding box center [555, 227] width 370 height 16
click at [0, 0] on input "Upload a headshot (white background, similar to passport photo)" at bounding box center [0, 0] width 0 height 0
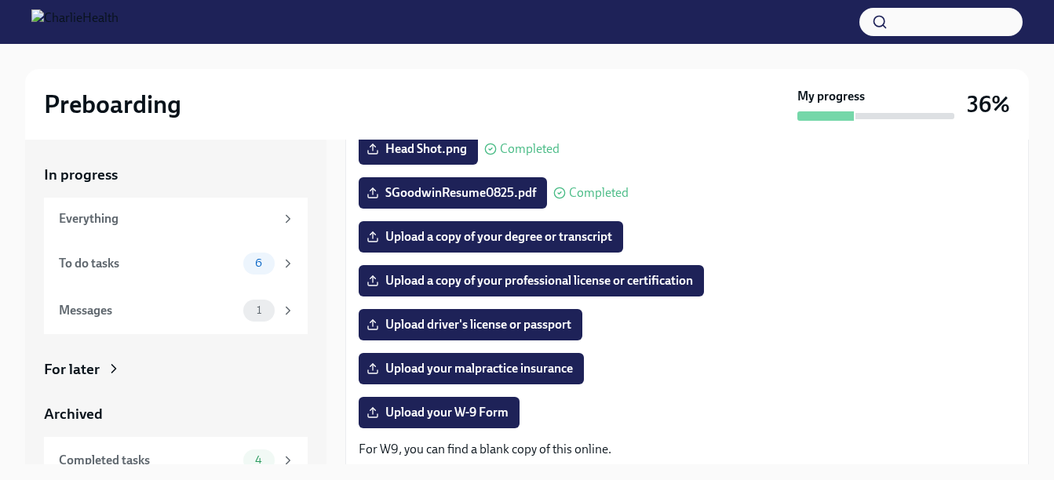
scroll to position [191, 0]
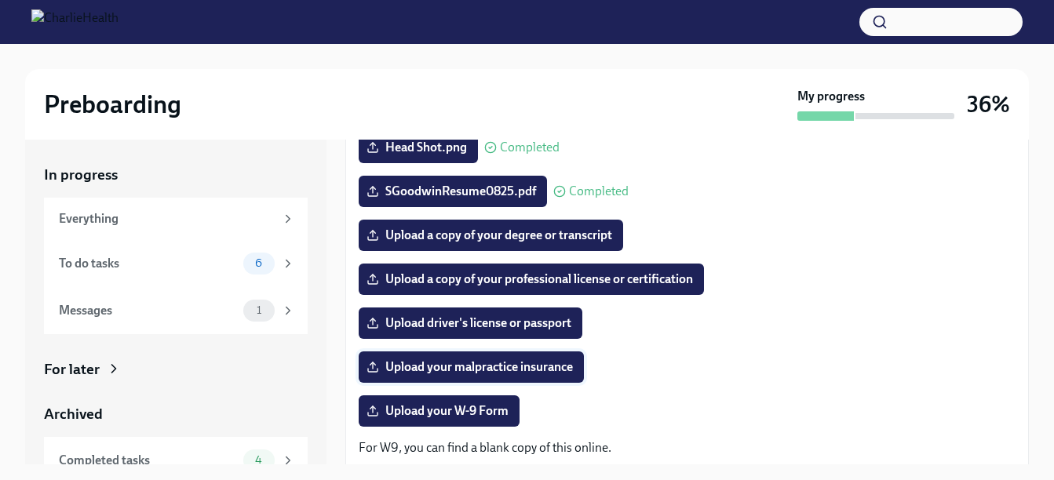
click at [504, 366] on span "Upload your malpractice insurance" at bounding box center [471, 367] width 203 height 16
click at [0, 0] on input "Upload your malpractice insurance" at bounding box center [0, 0] width 0 height 0
click at [462, 330] on span "Upload driver's license or passport" at bounding box center [471, 323] width 202 height 16
click at [0, 0] on input "Upload driver's license or passport" at bounding box center [0, 0] width 0 height 0
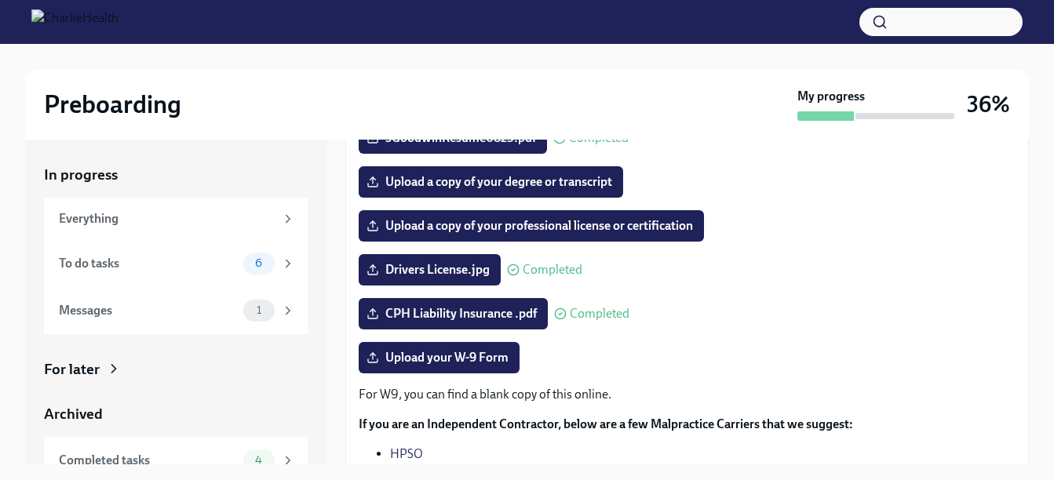
scroll to position [250, 0]
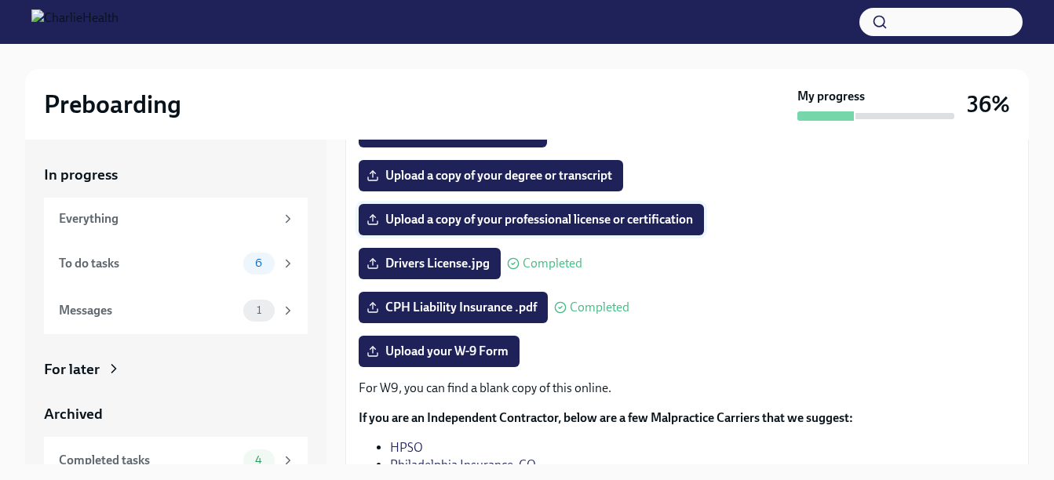
click at [508, 215] on span "Upload a copy of your professional license or certification" at bounding box center [531, 220] width 323 height 16
click at [0, 0] on input "Upload a copy of your professional license or certification" at bounding box center [0, 0] width 0 height 0
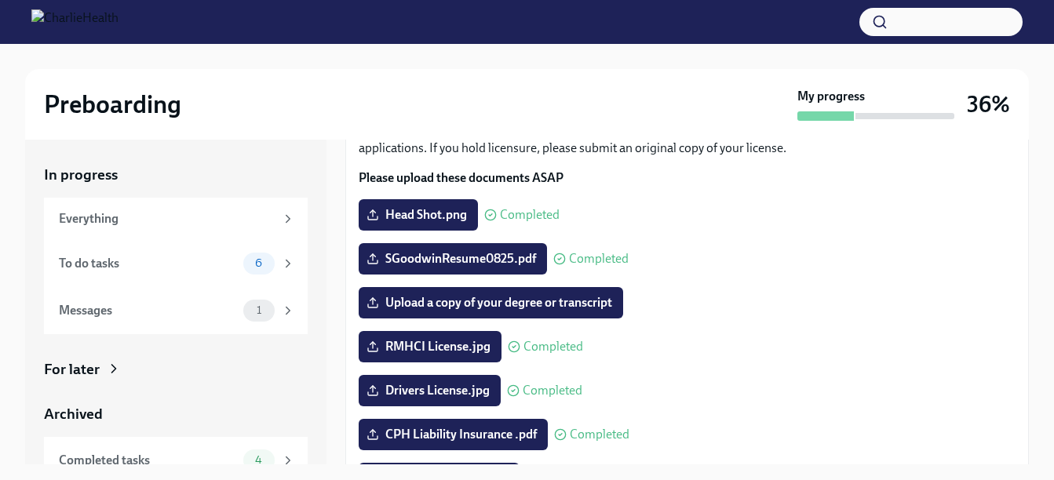
scroll to position [122, 0]
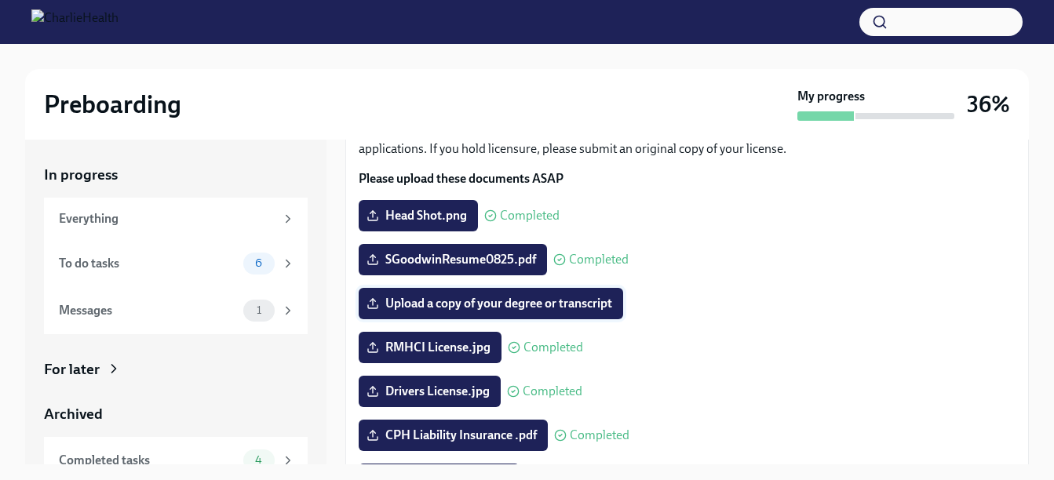
click at [510, 302] on span "Upload a copy of your degree or transcript" at bounding box center [491, 304] width 242 height 16
click at [0, 0] on input "Upload a copy of your degree or transcript" at bounding box center [0, 0] width 0 height 0
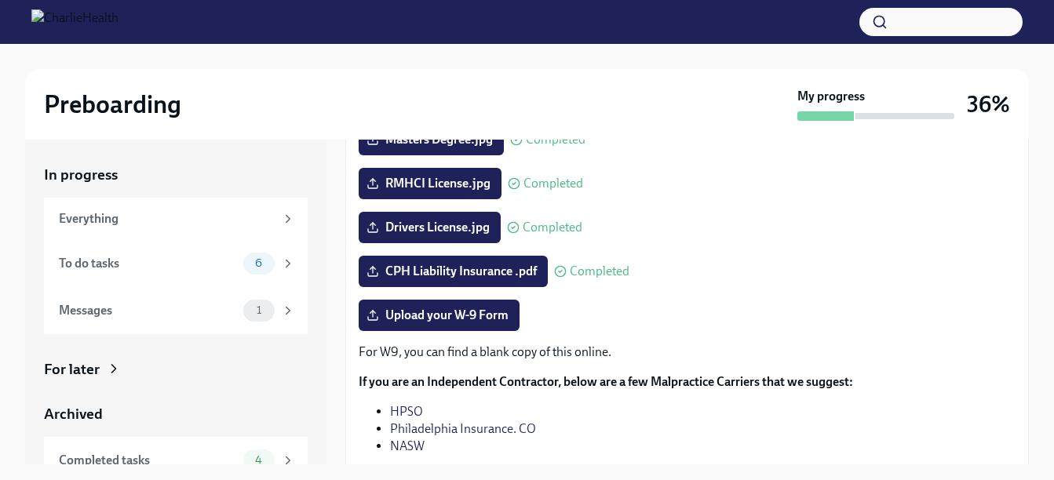
scroll to position [290, 0]
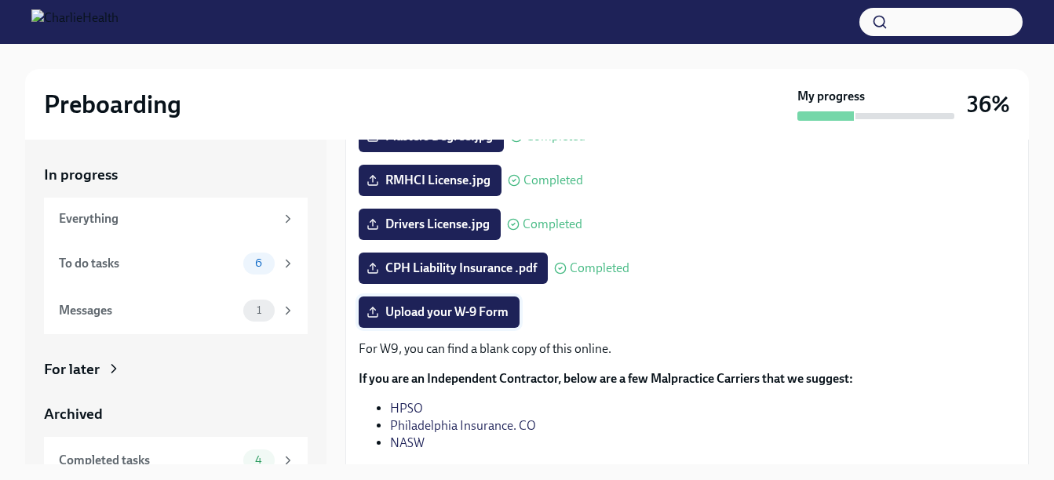
click at [461, 313] on span "Upload your W-9 Form" at bounding box center [439, 312] width 139 height 16
click at [0, 0] on input "Upload your W-9 Form" at bounding box center [0, 0] width 0 height 0
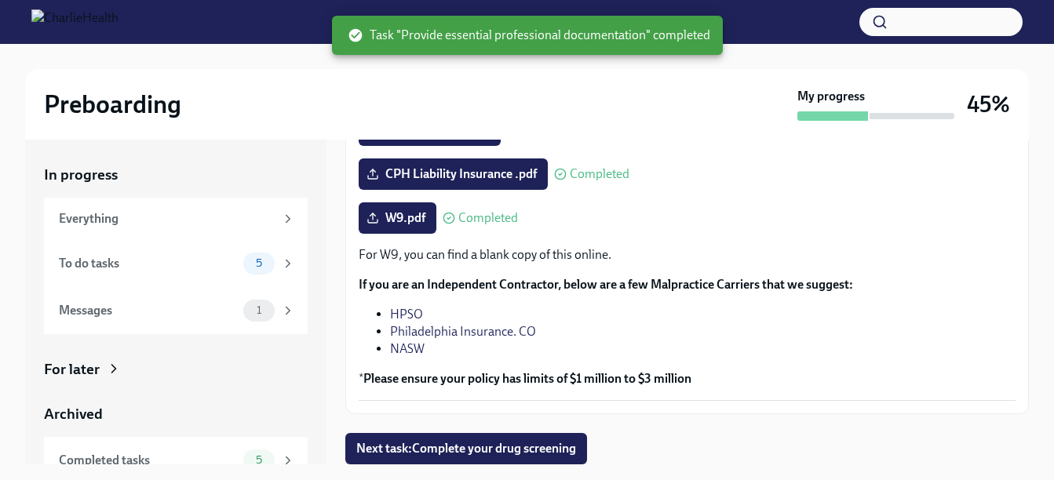
scroll to position [28, 0]
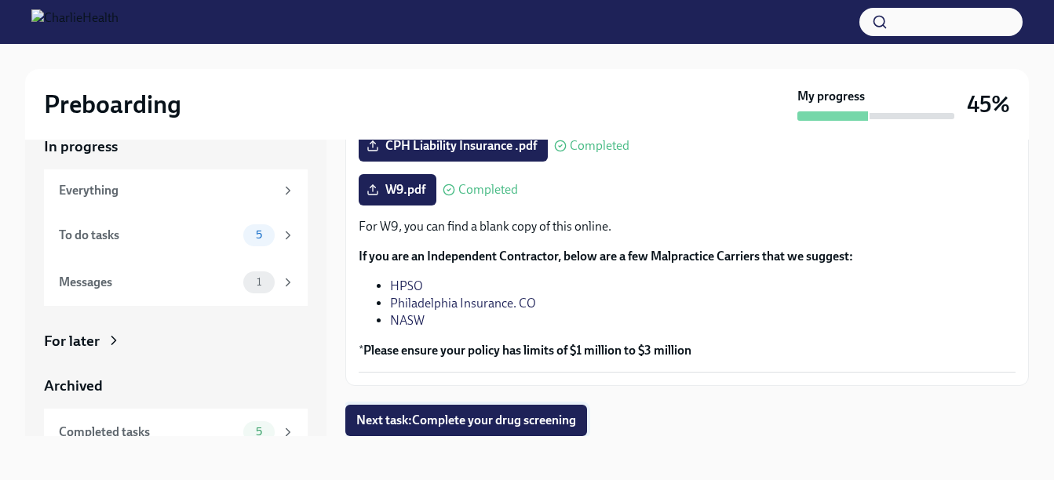
click at [522, 421] on span "Next task : Complete your drug screening" at bounding box center [466, 421] width 220 height 16
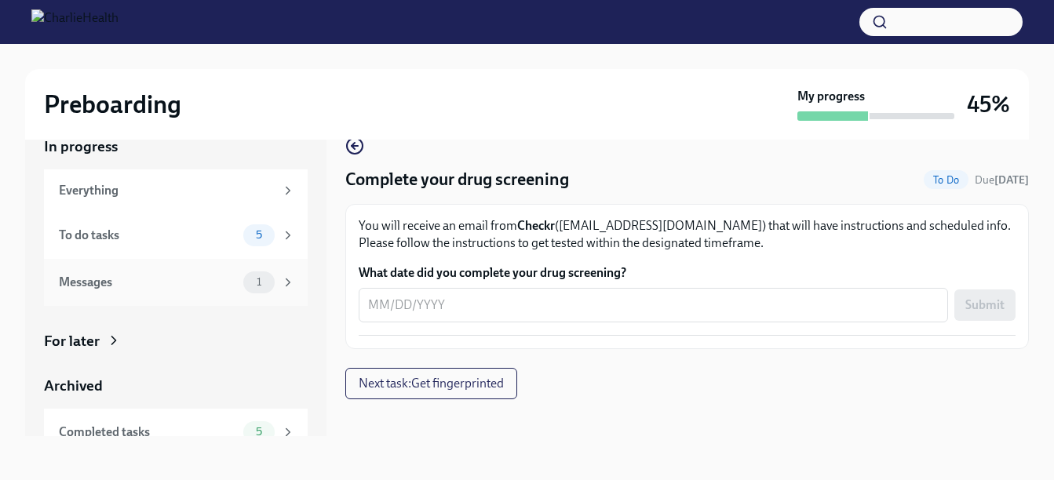
click at [123, 289] on div "Messages" at bounding box center [148, 282] width 178 height 17
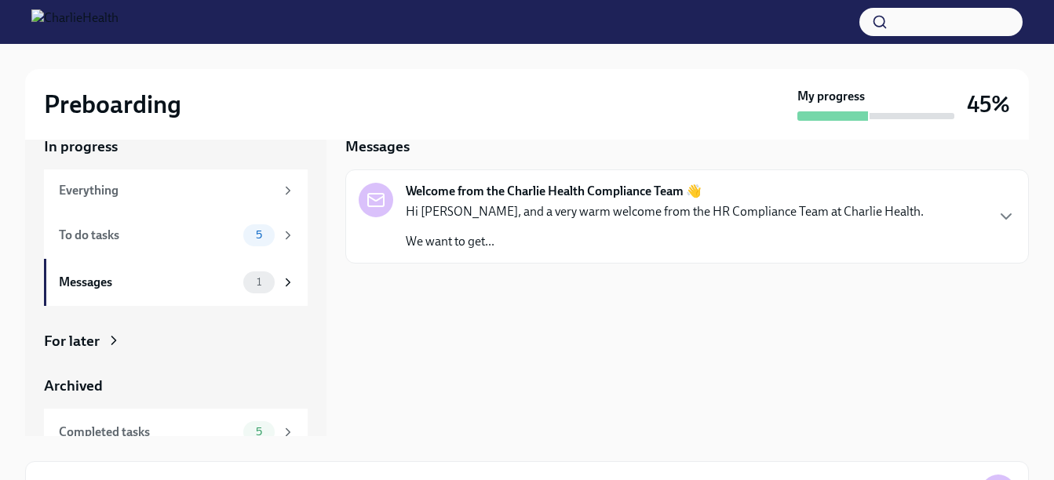
click at [792, 217] on p "Hi [PERSON_NAME], and a very warm welcome from the HR Compliance Team at Charli…" at bounding box center [665, 211] width 518 height 17
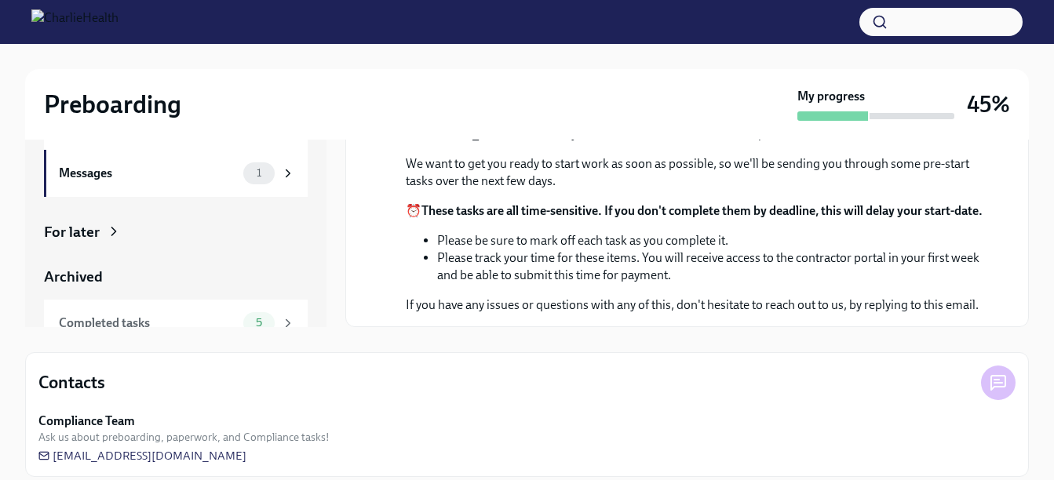
scroll to position [153, 0]
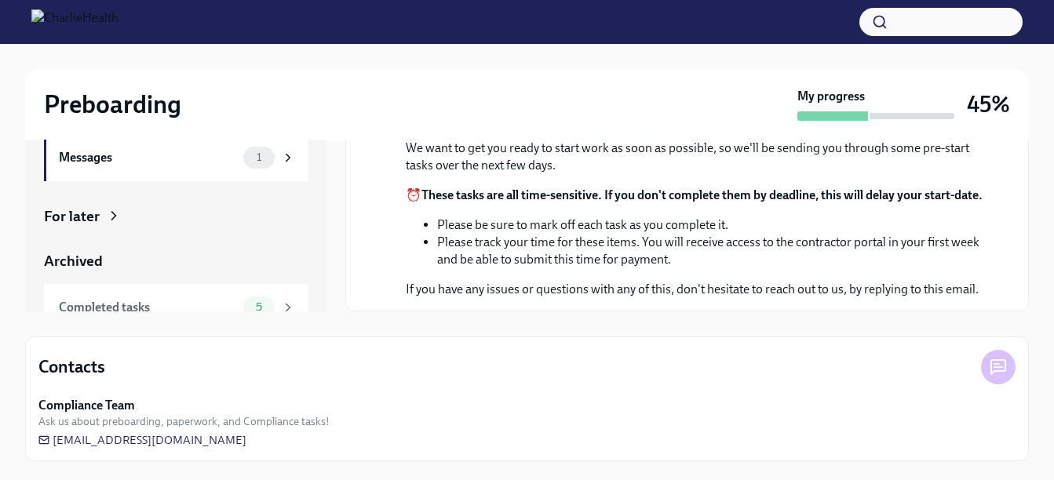
click at [101, 221] on div "For later" at bounding box center [176, 216] width 264 height 20
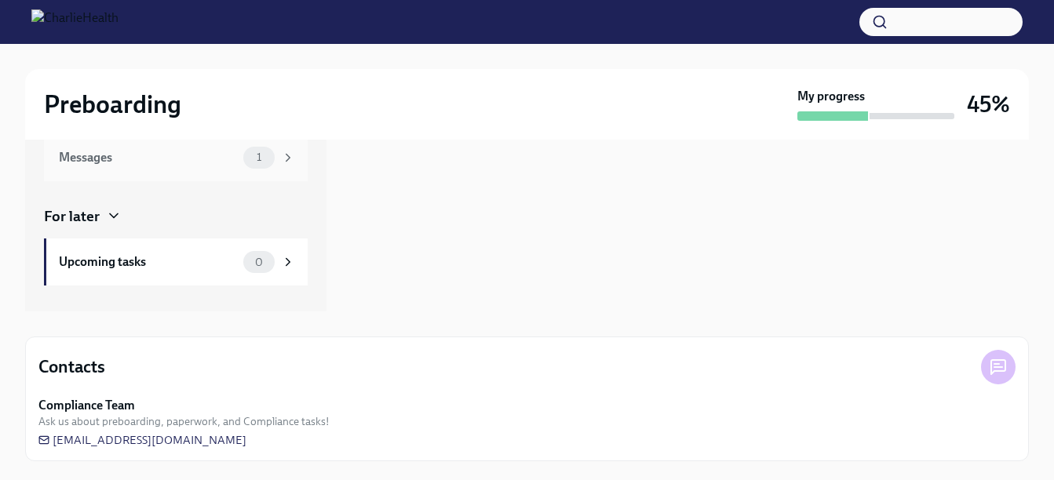
click at [94, 159] on div "Messages" at bounding box center [148, 157] width 178 height 17
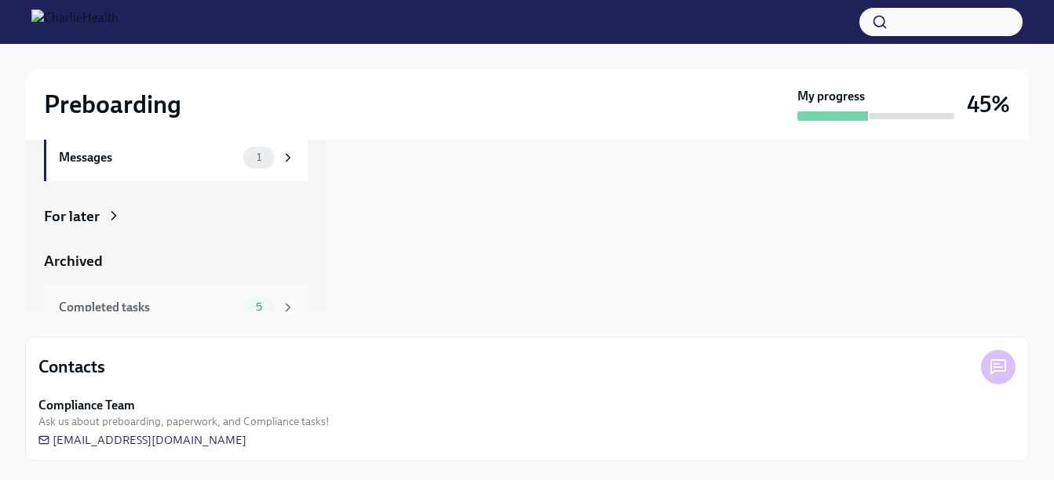
click at [107, 300] on div "Completed tasks" at bounding box center [148, 307] width 178 height 17
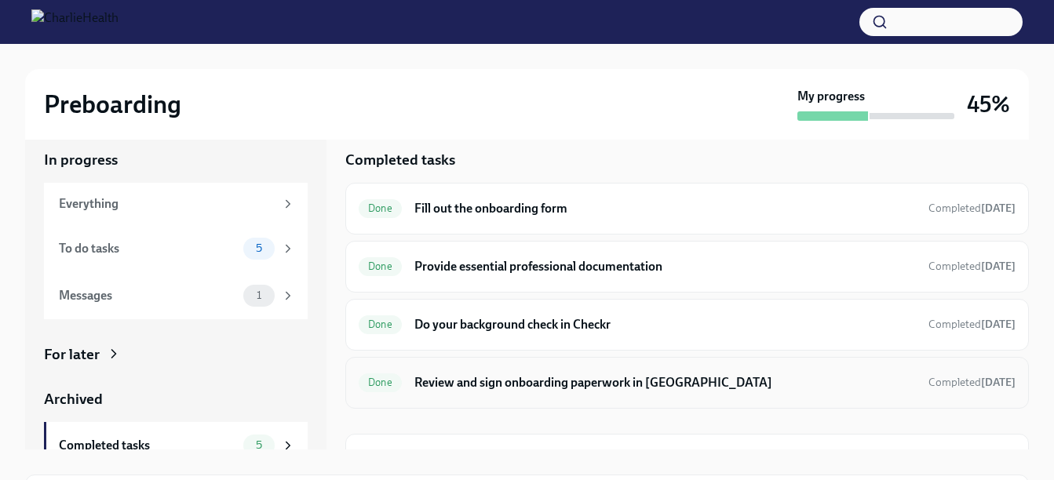
scroll to position [14, 0]
click at [504, 322] on h6 "Do your background check in Checkr" at bounding box center [664, 325] width 501 height 17
